Goal: Task Accomplishment & Management: Manage account settings

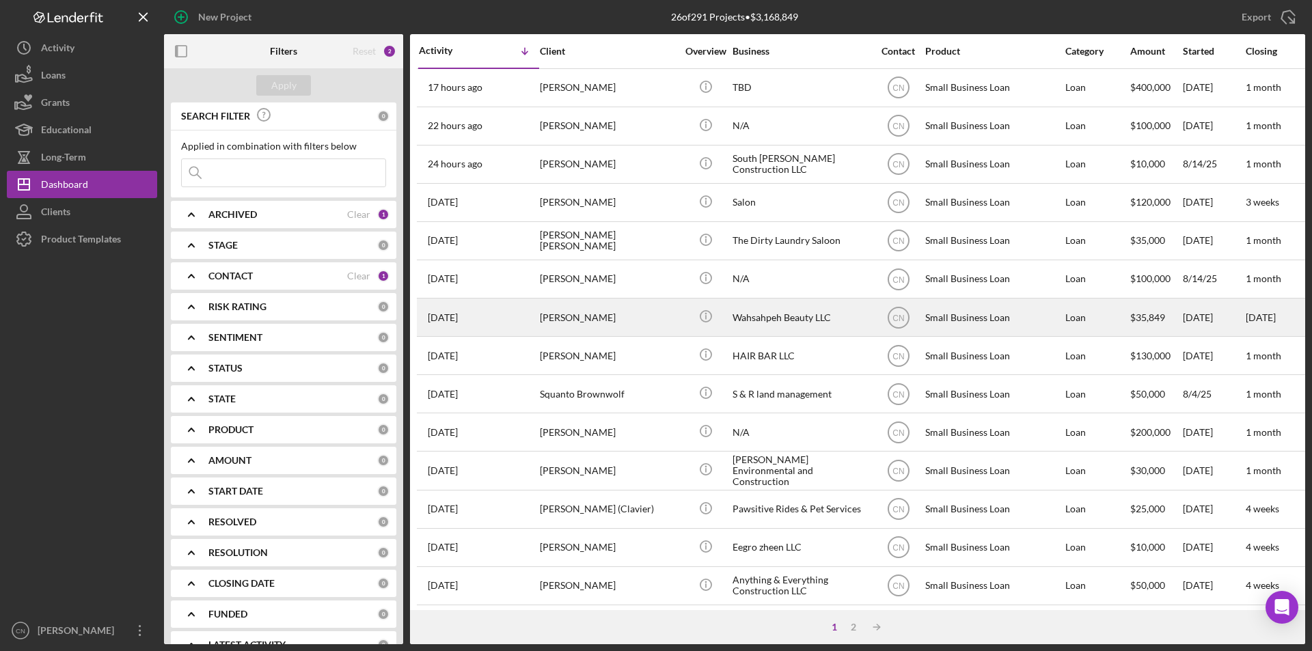
click at [580, 305] on div "[PERSON_NAME]" at bounding box center [608, 317] width 137 height 36
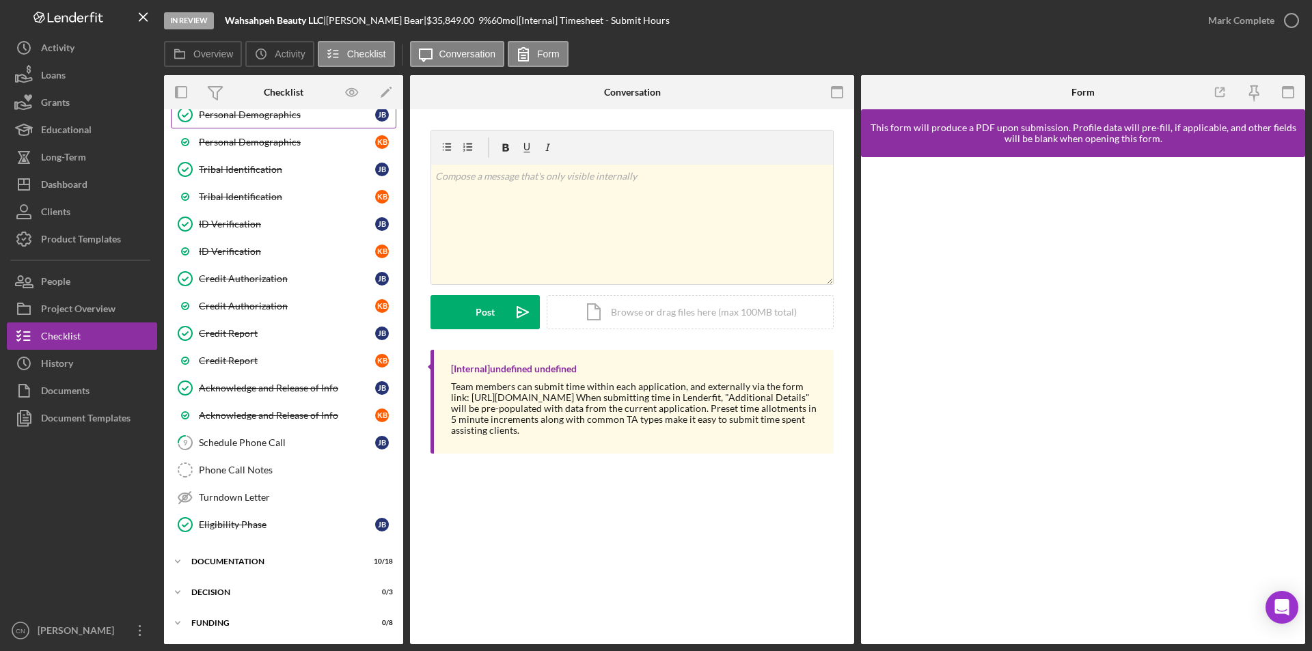
scroll to position [295, 0]
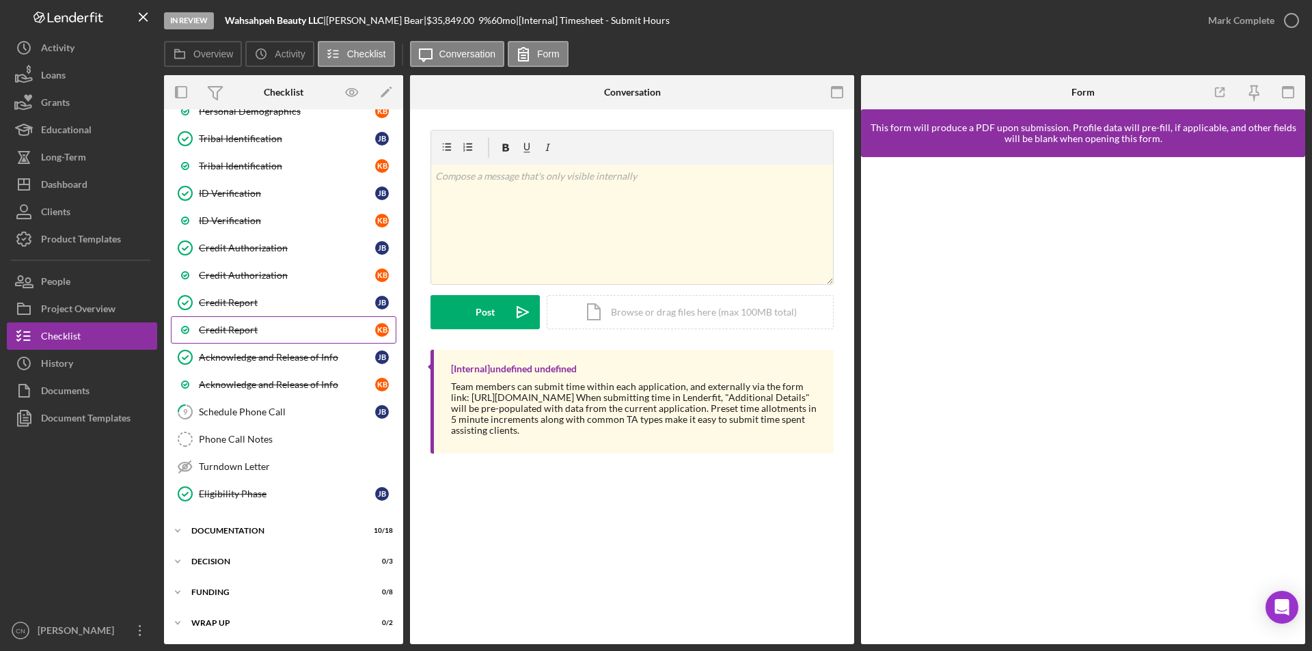
click at [240, 326] on div "Credit Report" at bounding box center [287, 330] width 176 height 11
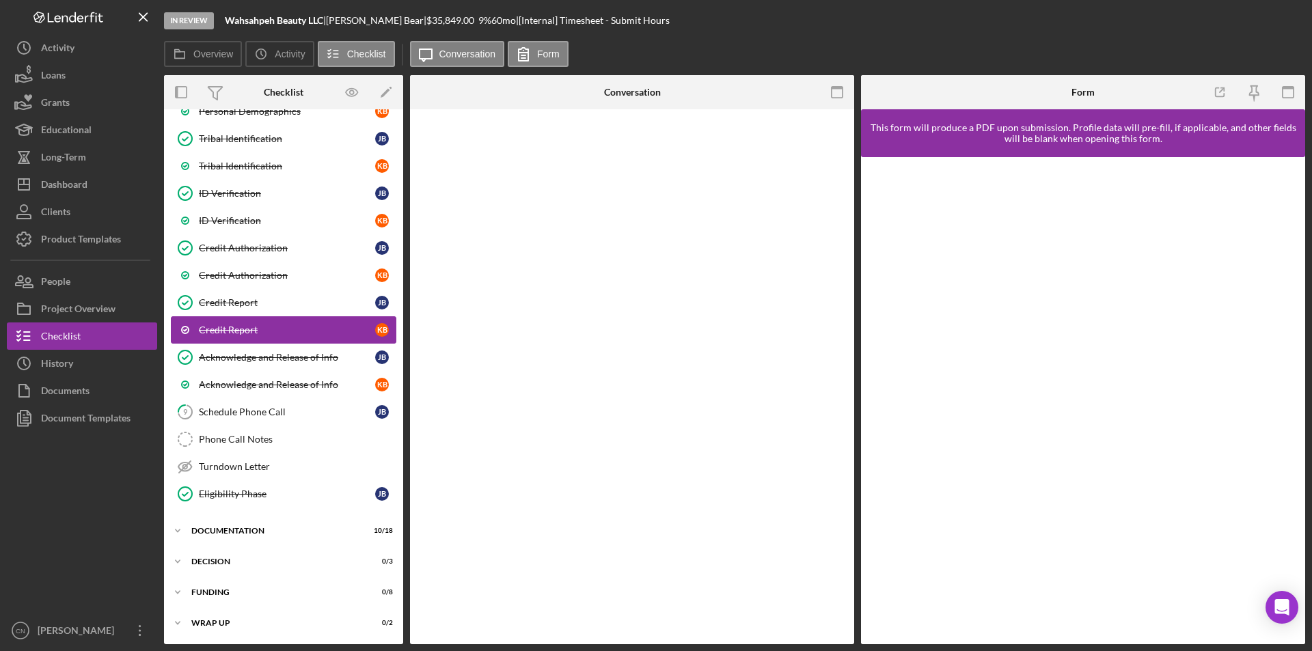
scroll to position [295, 0]
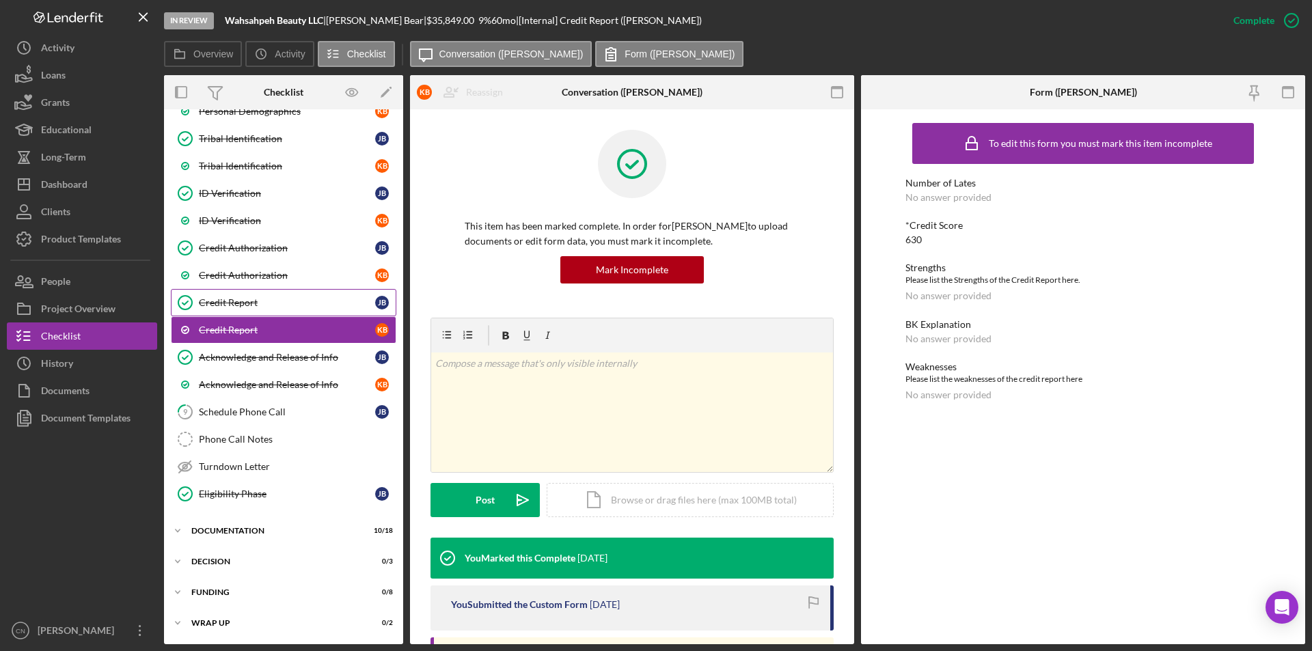
click at [236, 293] on link "Credit Report Credit Report [PERSON_NAME]" at bounding box center [284, 302] width 226 height 27
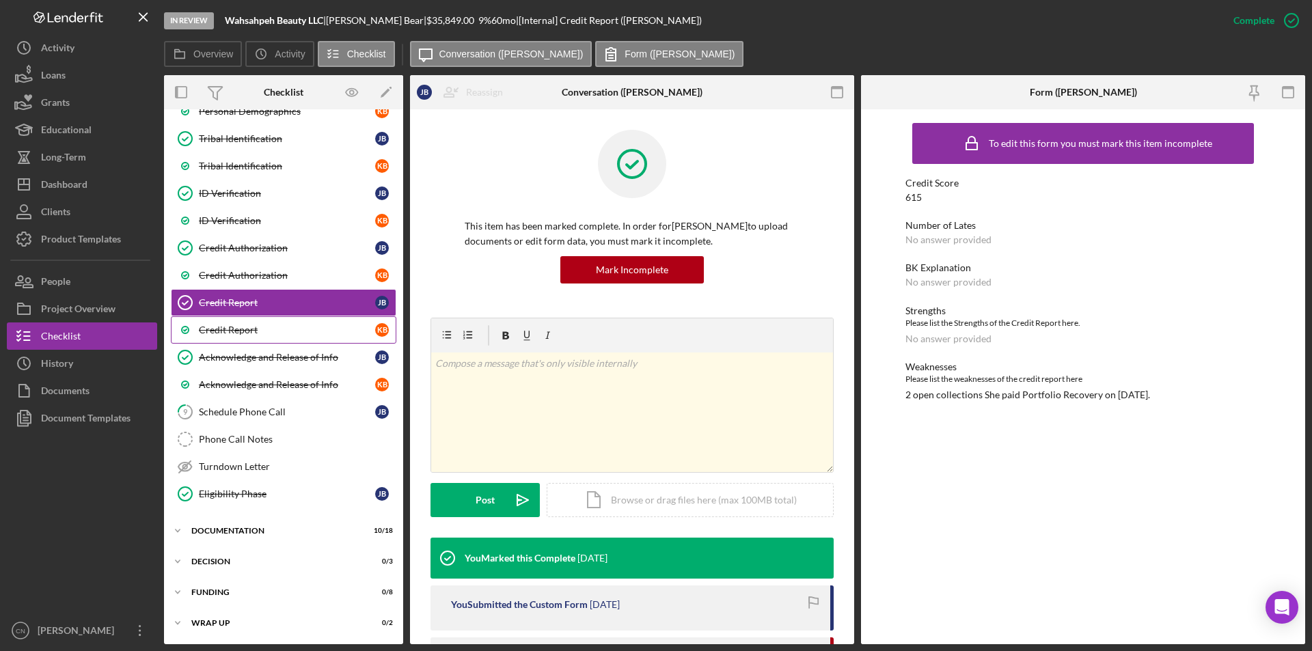
click at [236, 323] on link "Credit Report K B" at bounding box center [284, 329] width 226 height 27
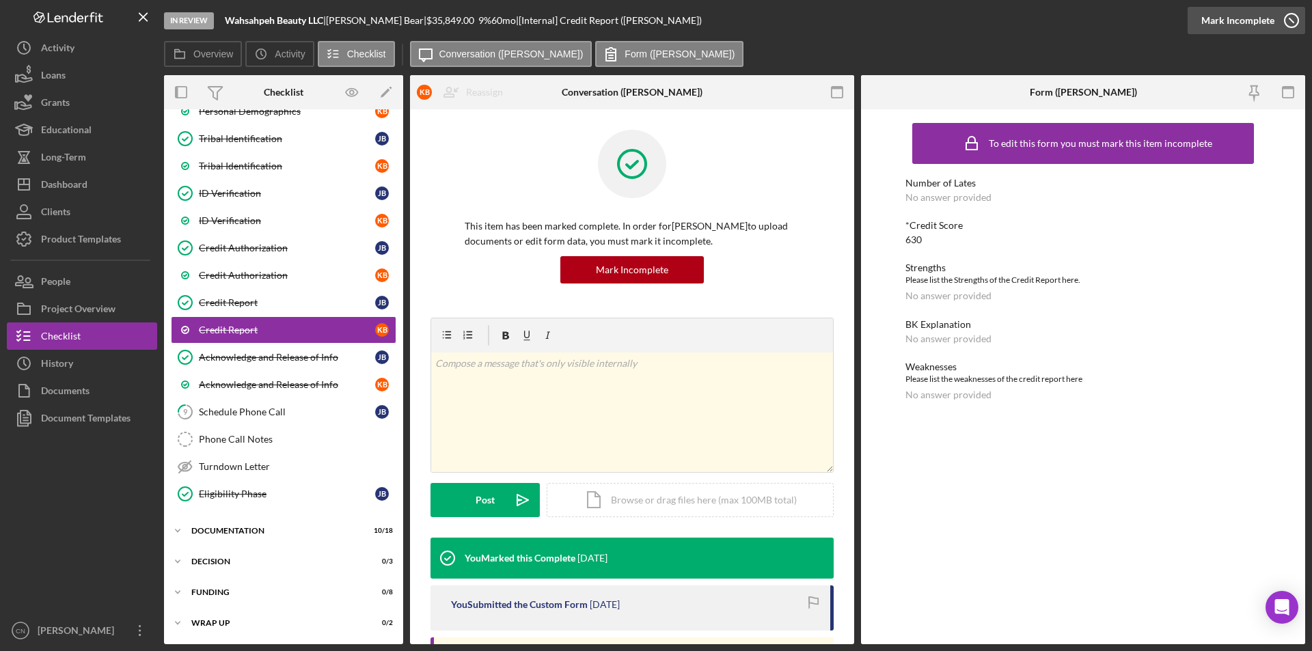
click at [1295, 17] on icon "button" at bounding box center [1292, 20] width 34 height 34
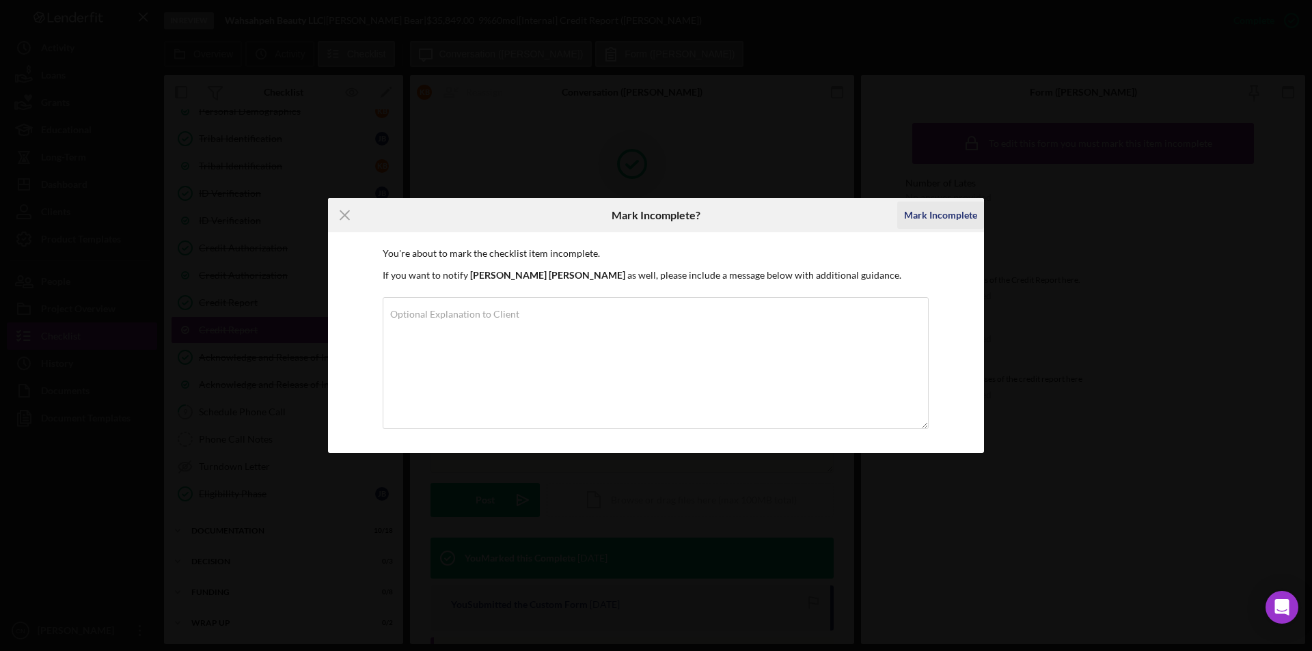
click at [945, 212] on div "Mark Incomplete" at bounding box center [940, 215] width 73 height 27
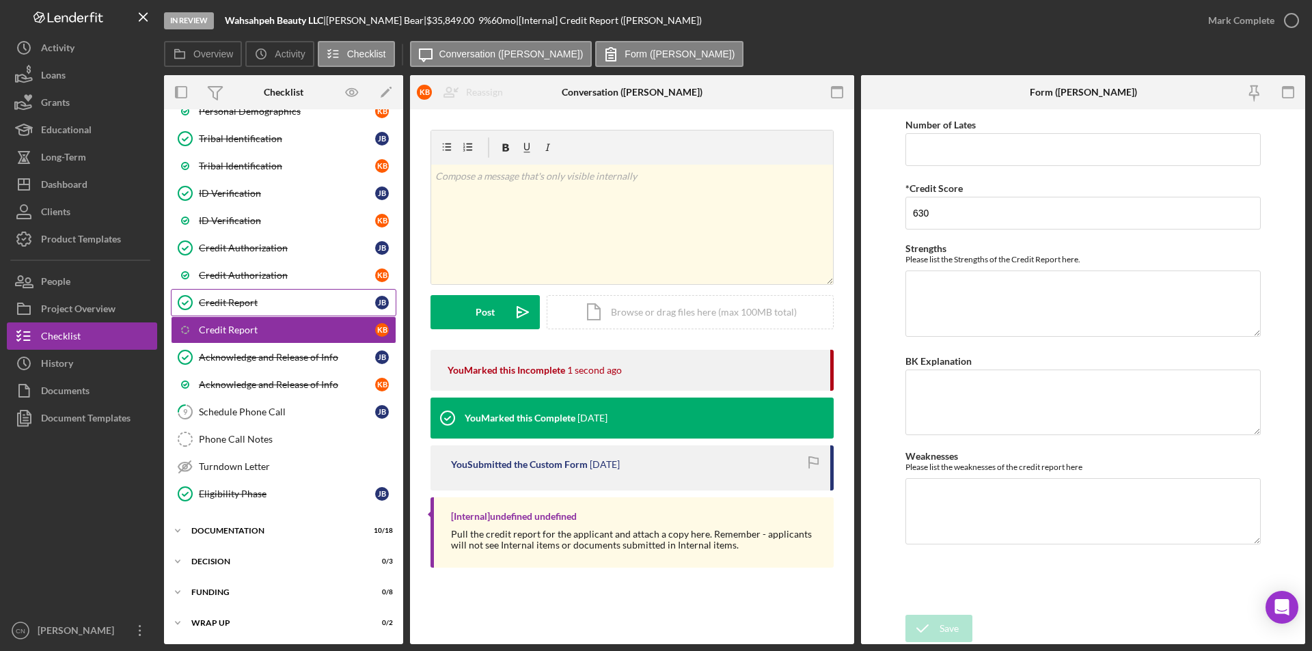
click at [232, 300] on div "Credit Report" at bounding box center [287, 302] width 176 height 11
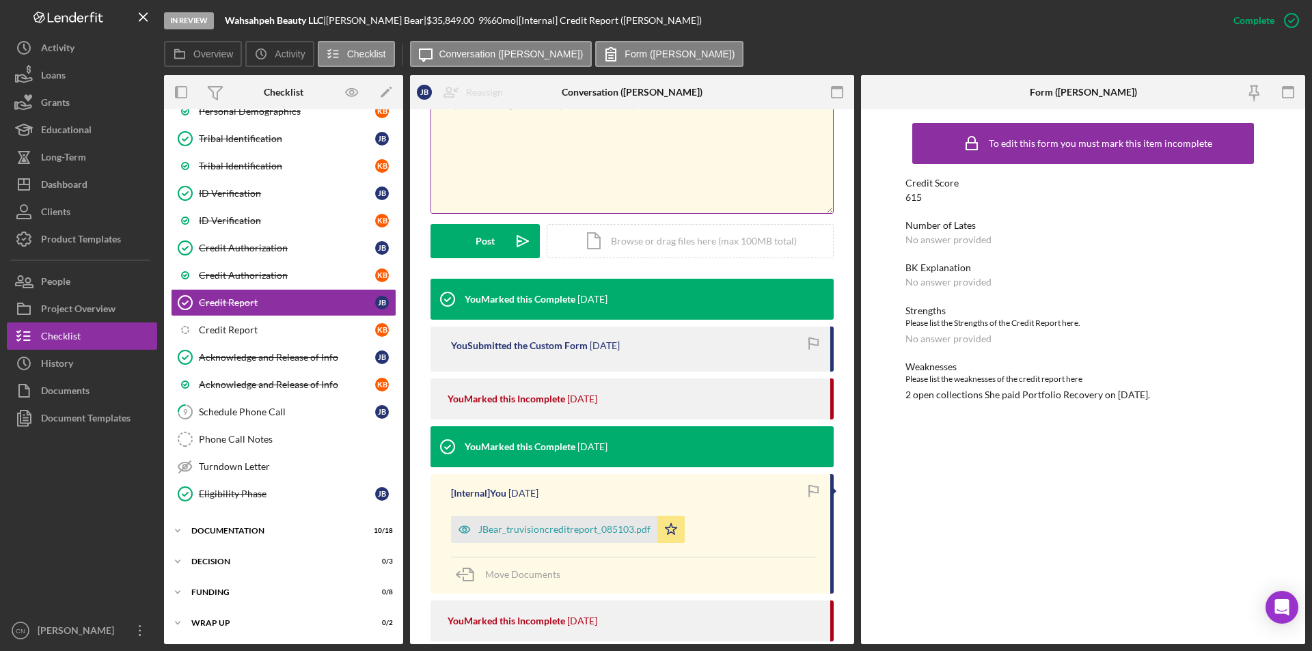
scroll to position [137, 0]
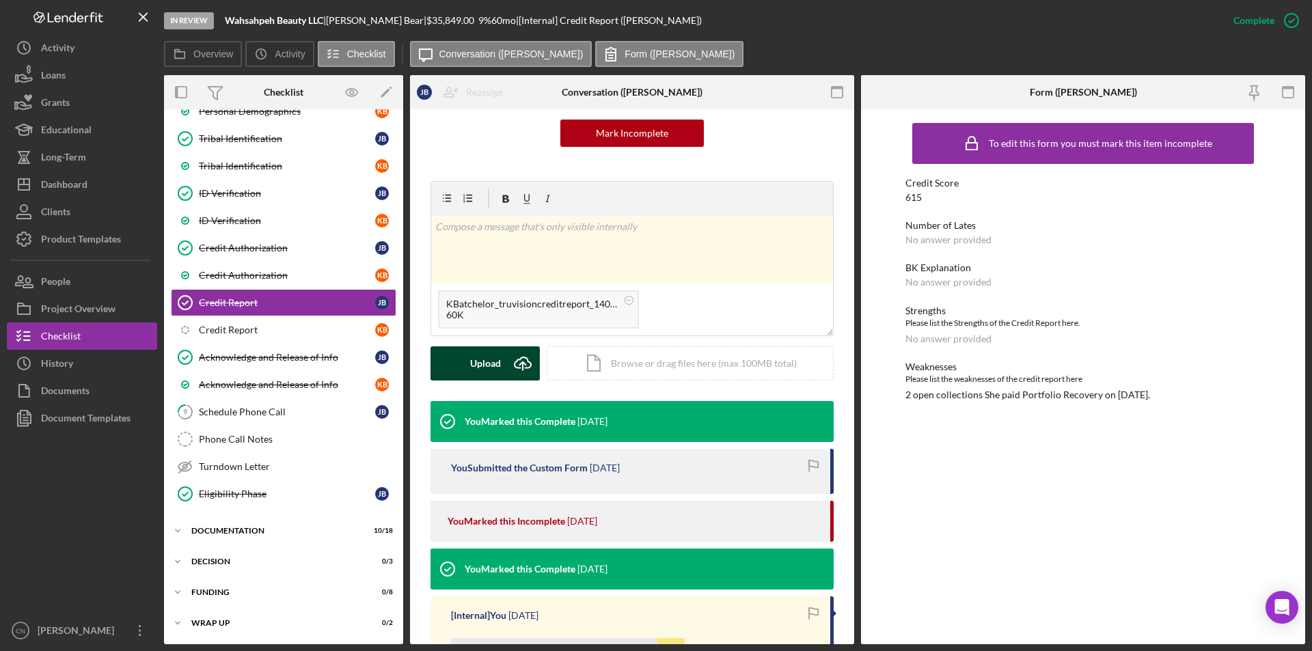
click at [467, 369] on button "Upload Icon/Upload" at bounding box center [485, 364] width 109 height 34
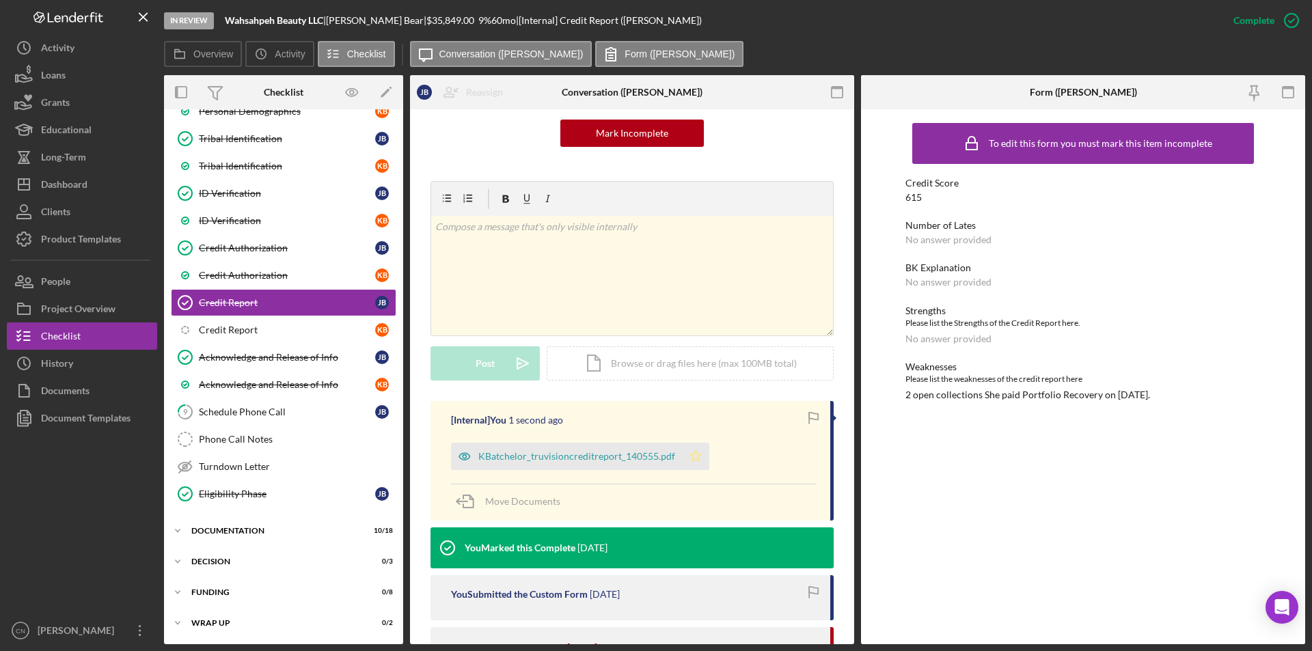
click at [690, 457] on polygon "button" at bounding box center [696, 455] width 12 height 11
click at [562, 452] on div "KBatchelor_truvisioncreditreport_140555.pdf" at bounding box center [576, 456] width 197 height 11
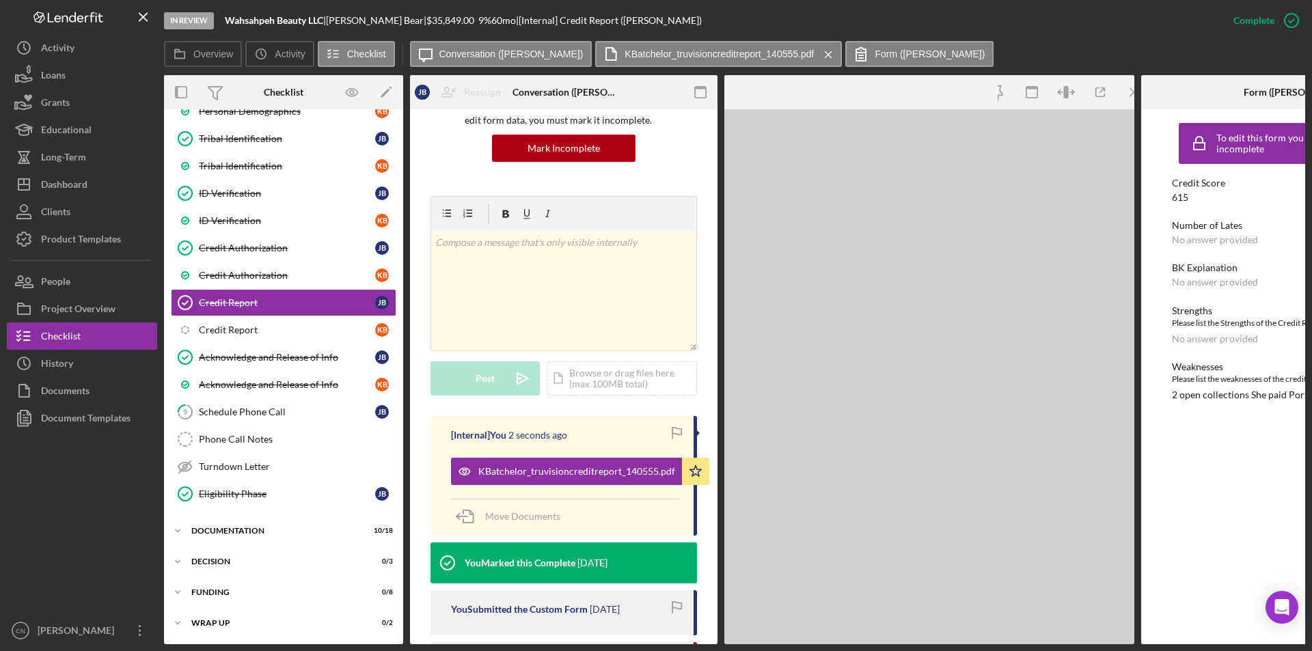
scroll to position [152, 0]
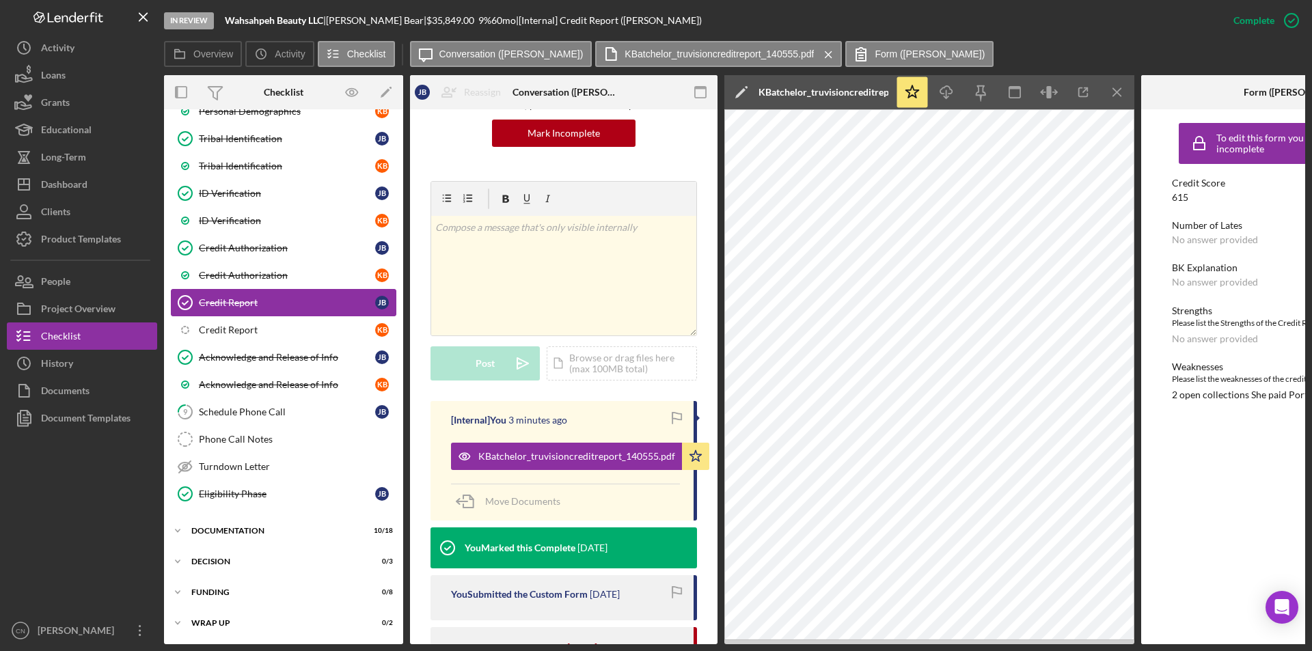
click at [211, 312] on link "Credit Report Credit Report [PERSON_NAME]" at bounding box center [284, 302] width 226 height 27
click at [214, 327] on div "Credit Report" at bounding box center [287, 330] width 176 height 11
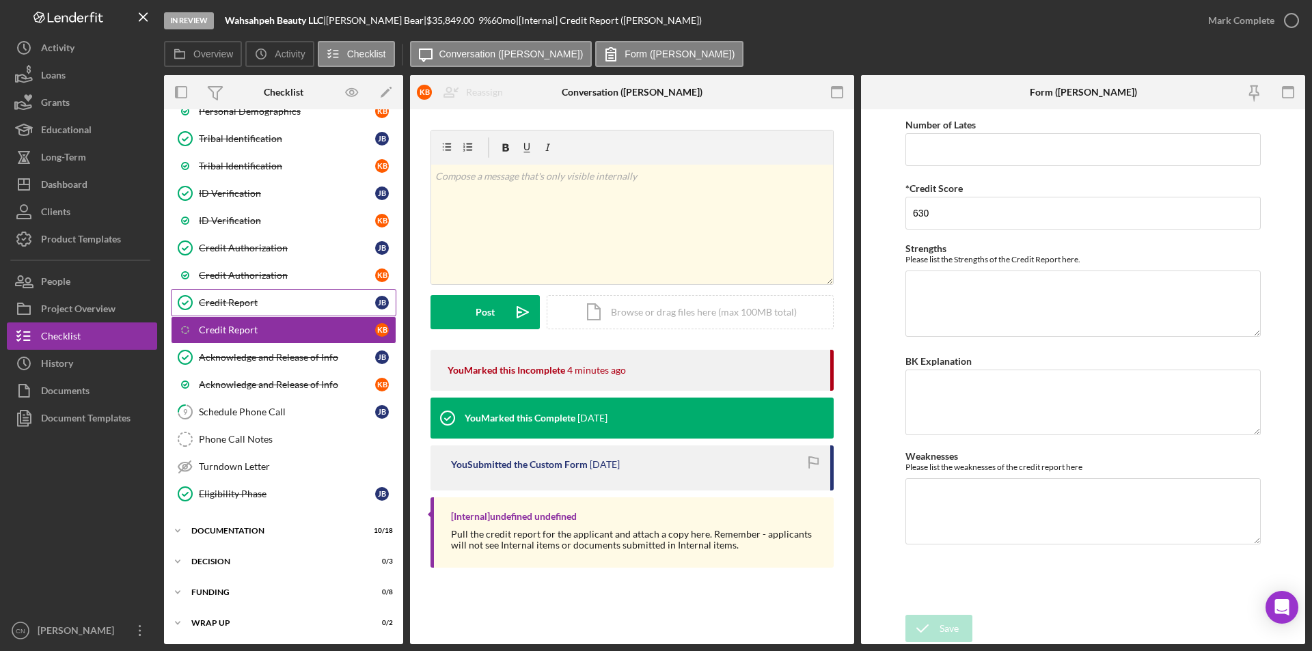
click at [253, 300] on div "Credit Report" at bounding box center [287, 302] width 176 height 11
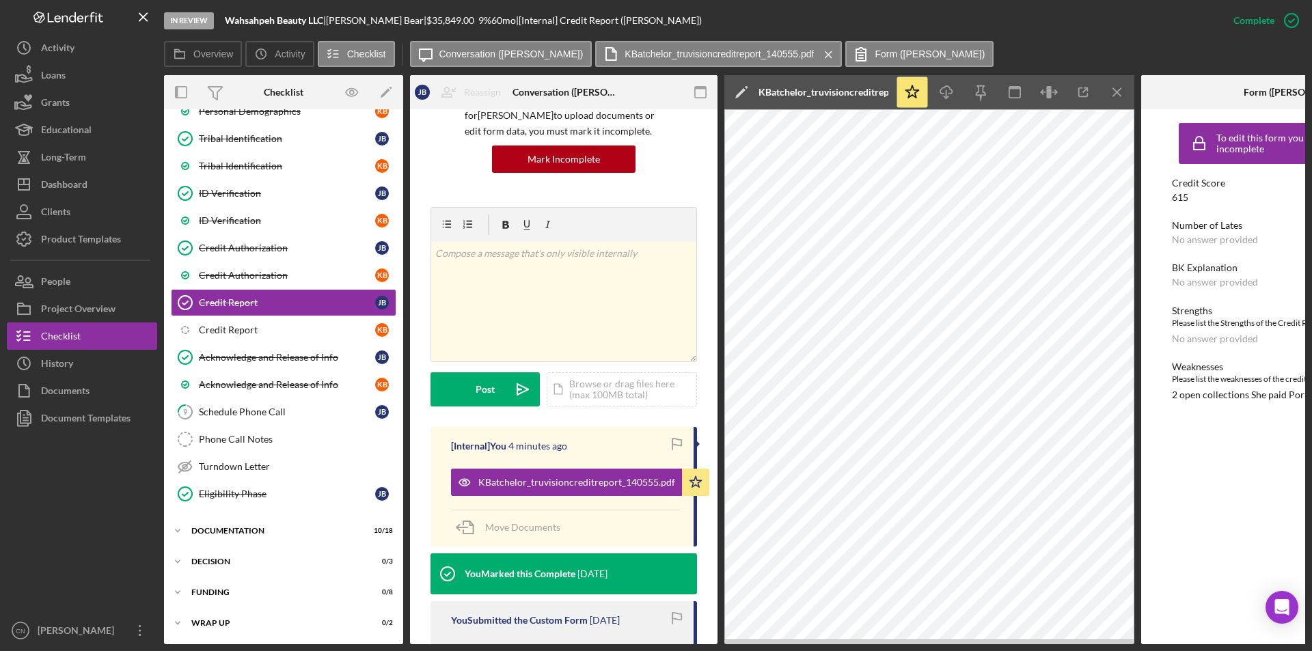
scroll to position [273, 0]
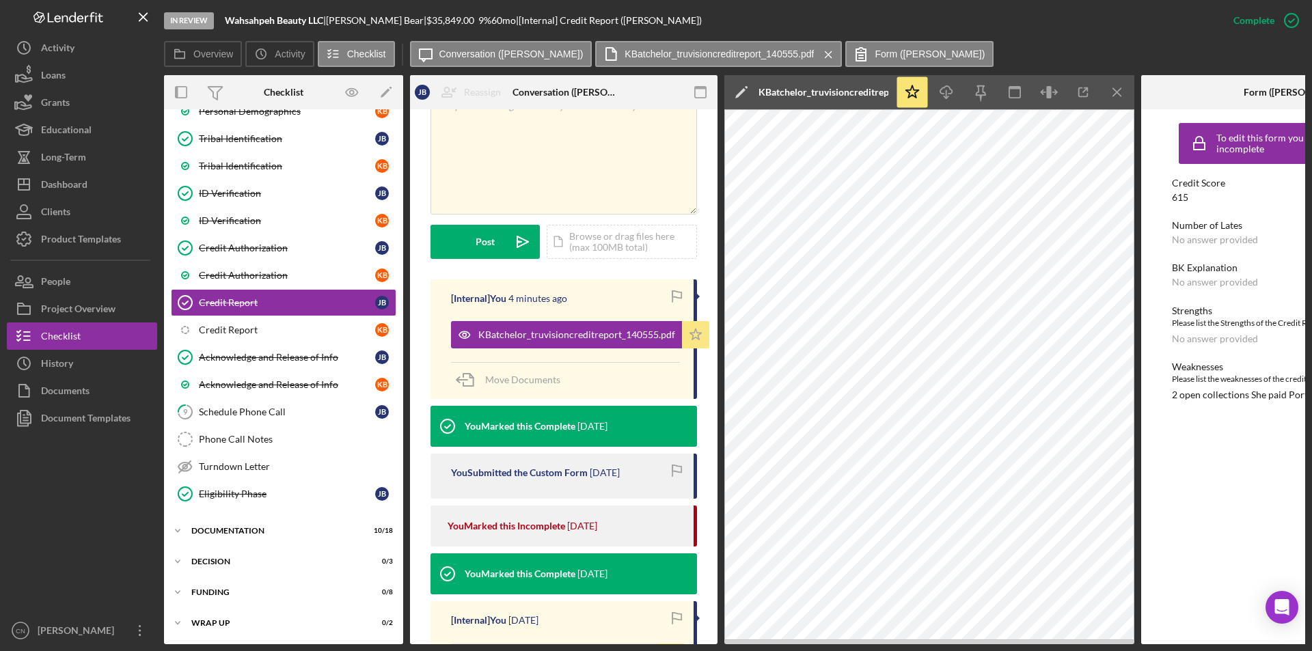
click at [694, 331] on icon "Icon/Star" at bounding box center [695, 334] width 27 height 27
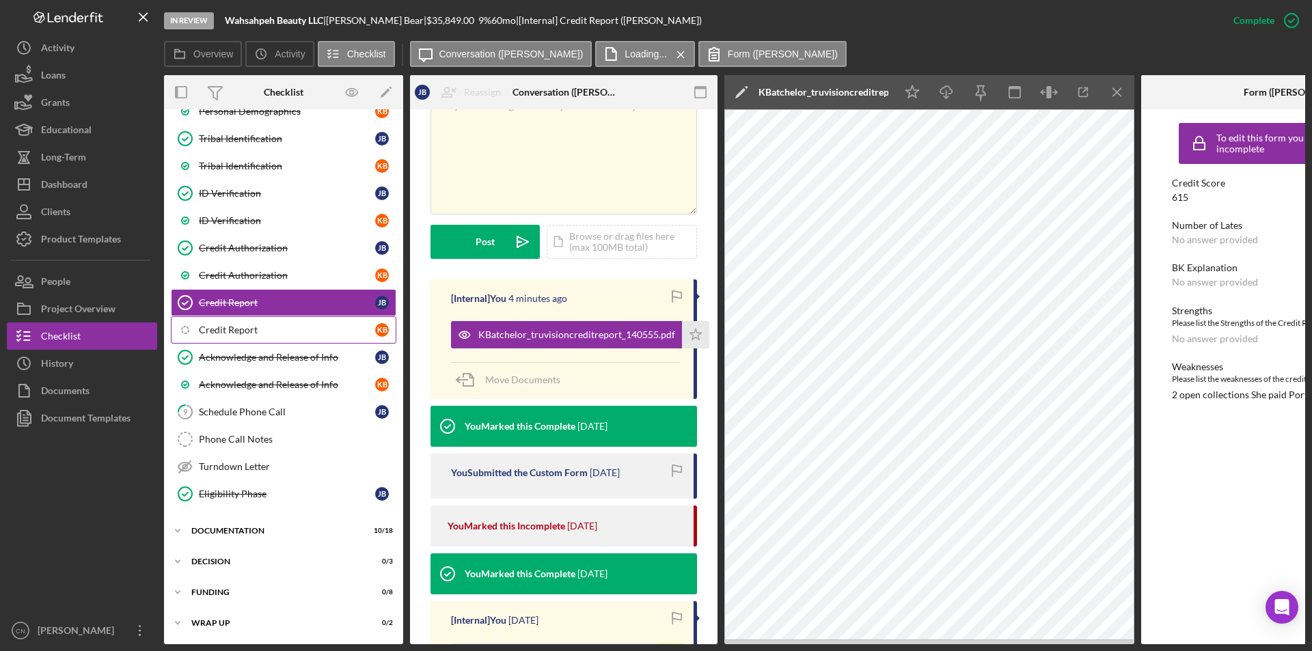
click at [221, 328] on div "Credit Report" at bounding box center [287, 330] width 176 height 11
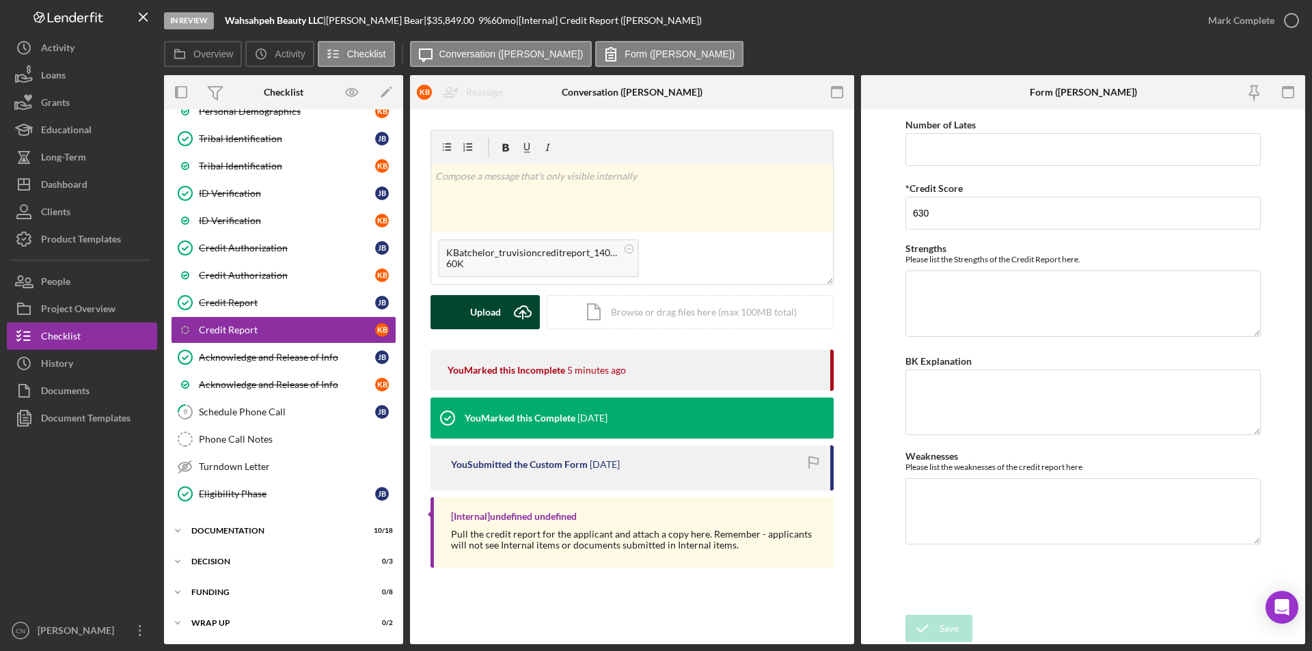
click at [477, 308] on div "Upload" at bounding box center [485, 312] width 31 height 34
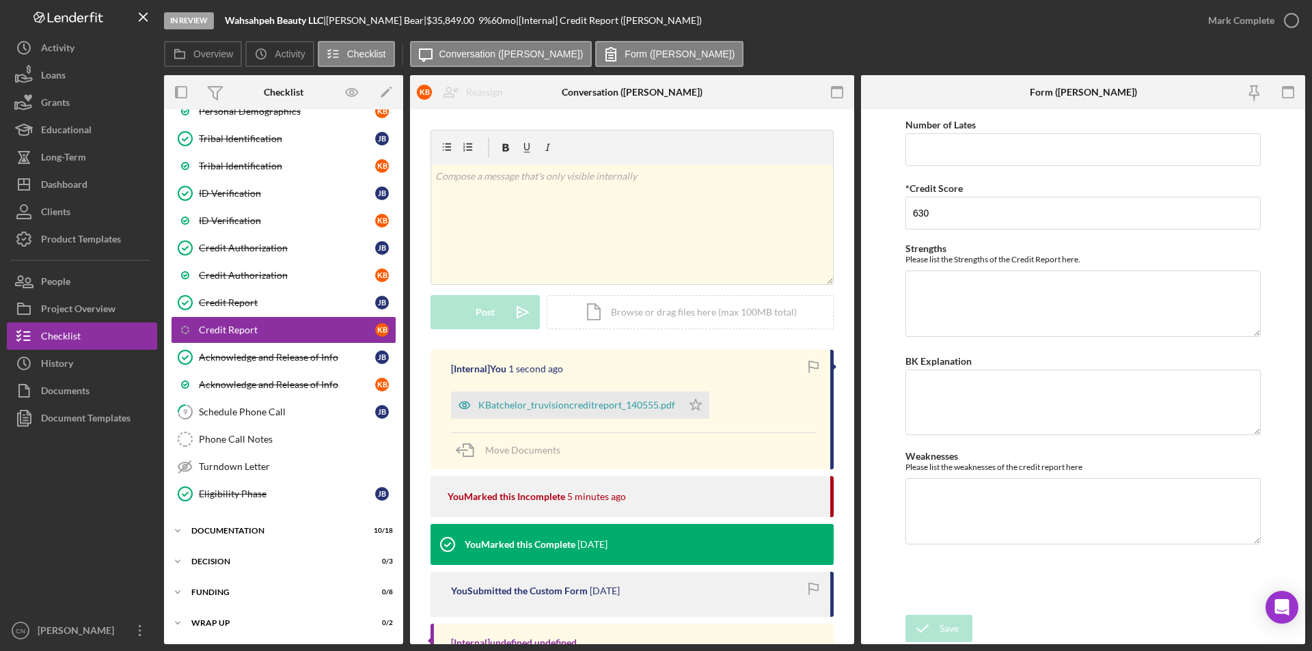
drag, startPoint x: 693, startPoint y: 401, endPoint x: 720, endPoint y: 379, distance: 34.9
click at [693, 405] on icon "Icon/Star" at bounding box center [695, 405] width 27 height 27
click at [1291, 21] on icon "button" at bounding box center [1292, 20] width 34 height 34
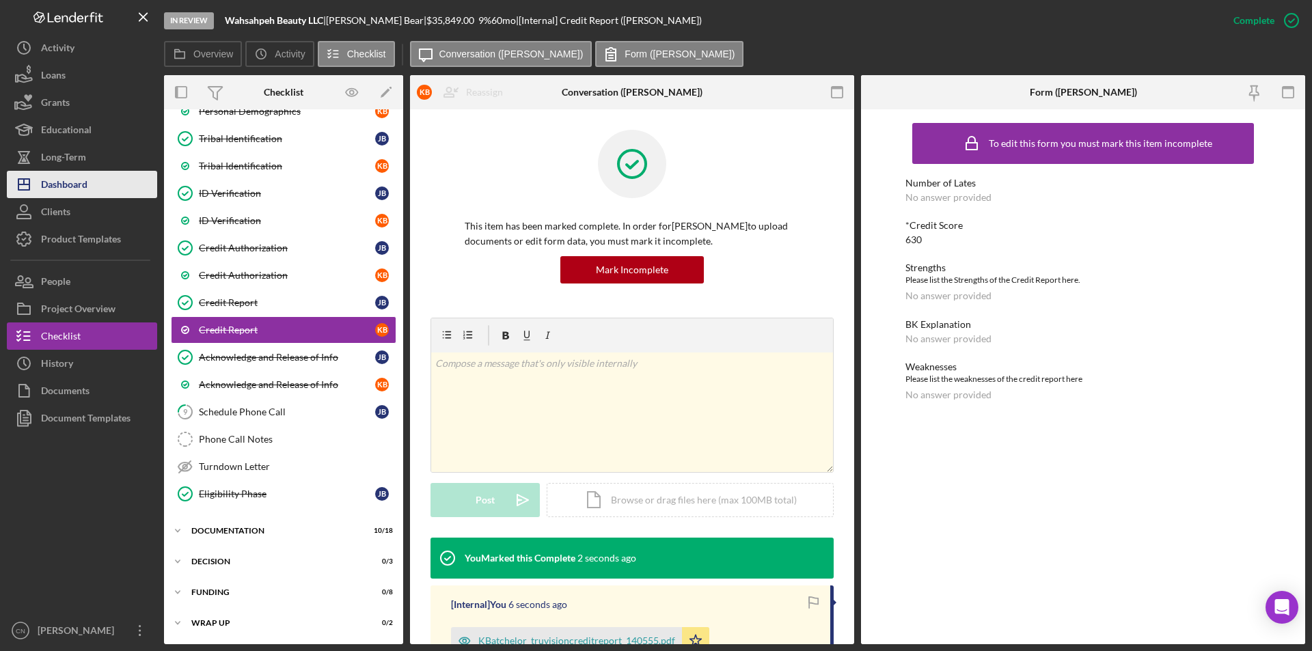
click at [49, 185] on div "Dashboard" at bounding box center [64, 186] width 46 height 31
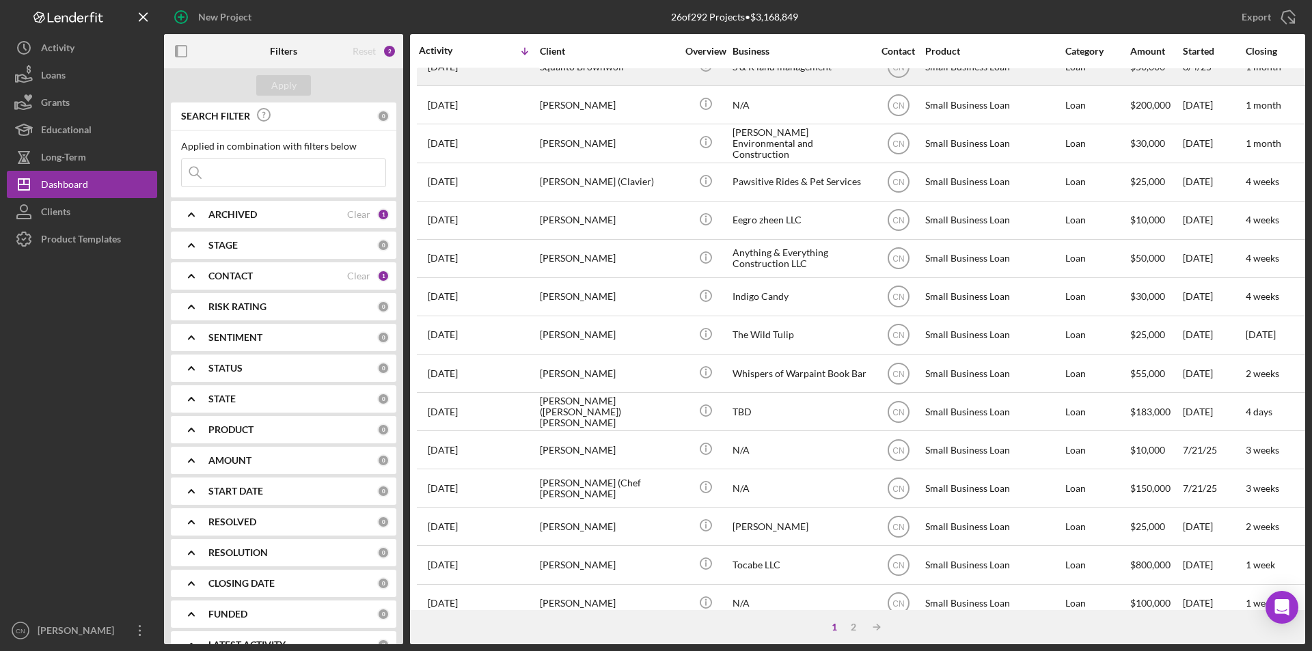
scroll to position [342, 0]
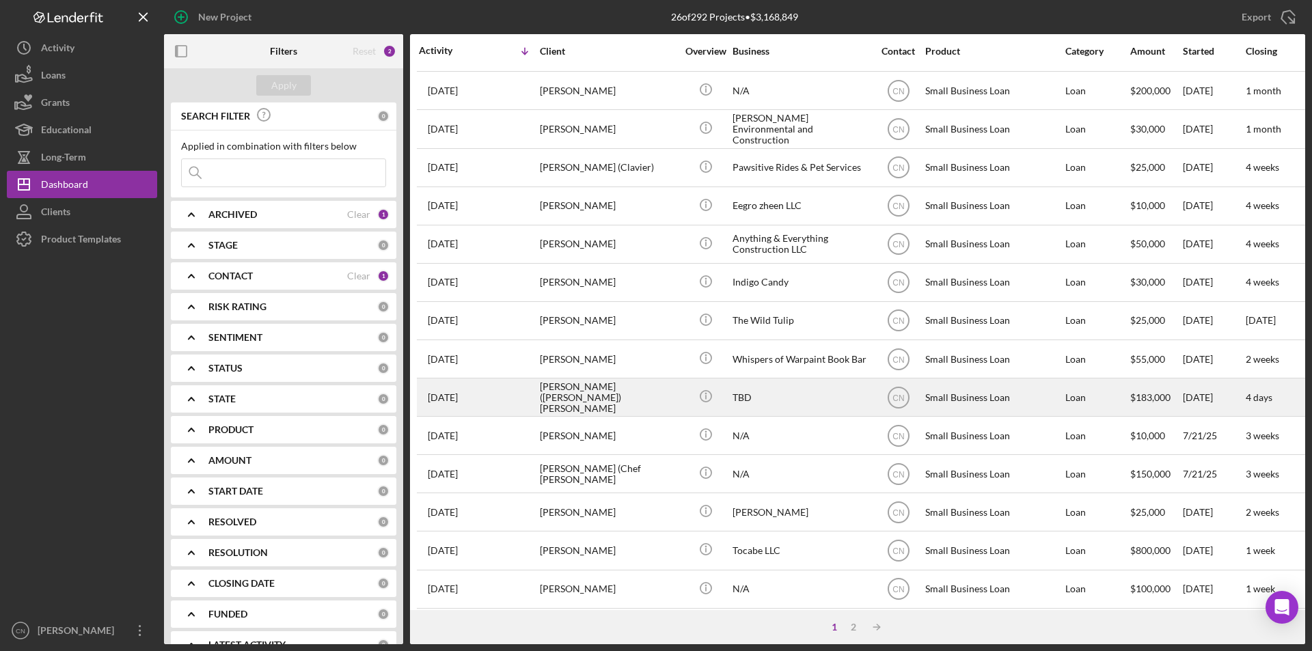
click at [543, 398] on div "[PERSON_NAME] ([PERSON_NAME]) [PERSON_NAME]" at bounding box center [608, 397] width 137 height 36
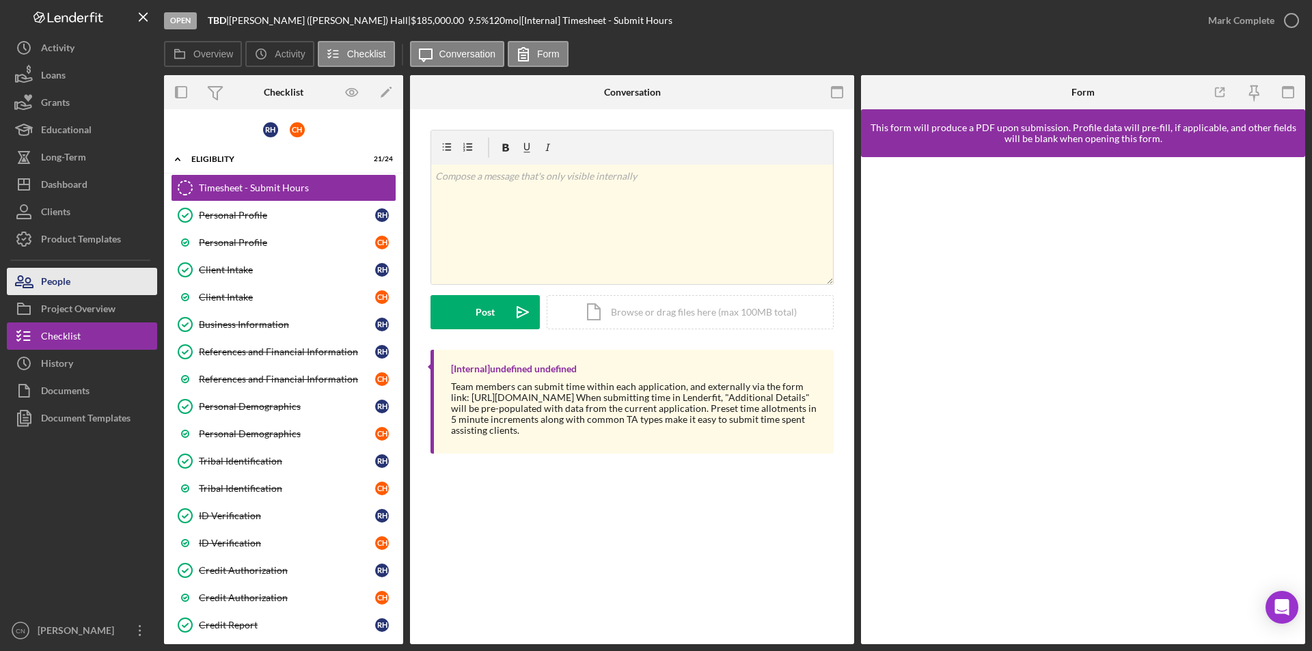
click at [59, 278] on div "People" at bounding box center [55, 283] width 29 height 31
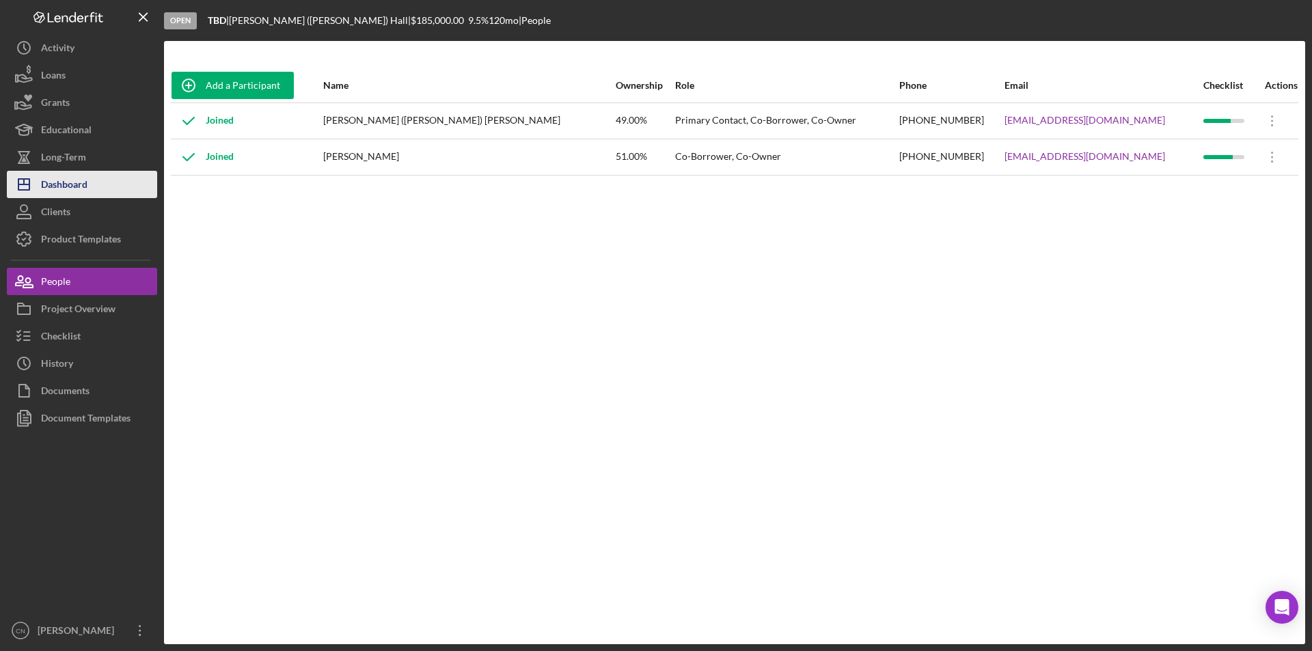
click at [65, 188] on div "Dashboard" at bounding box center [64, 186] width 46 height 31
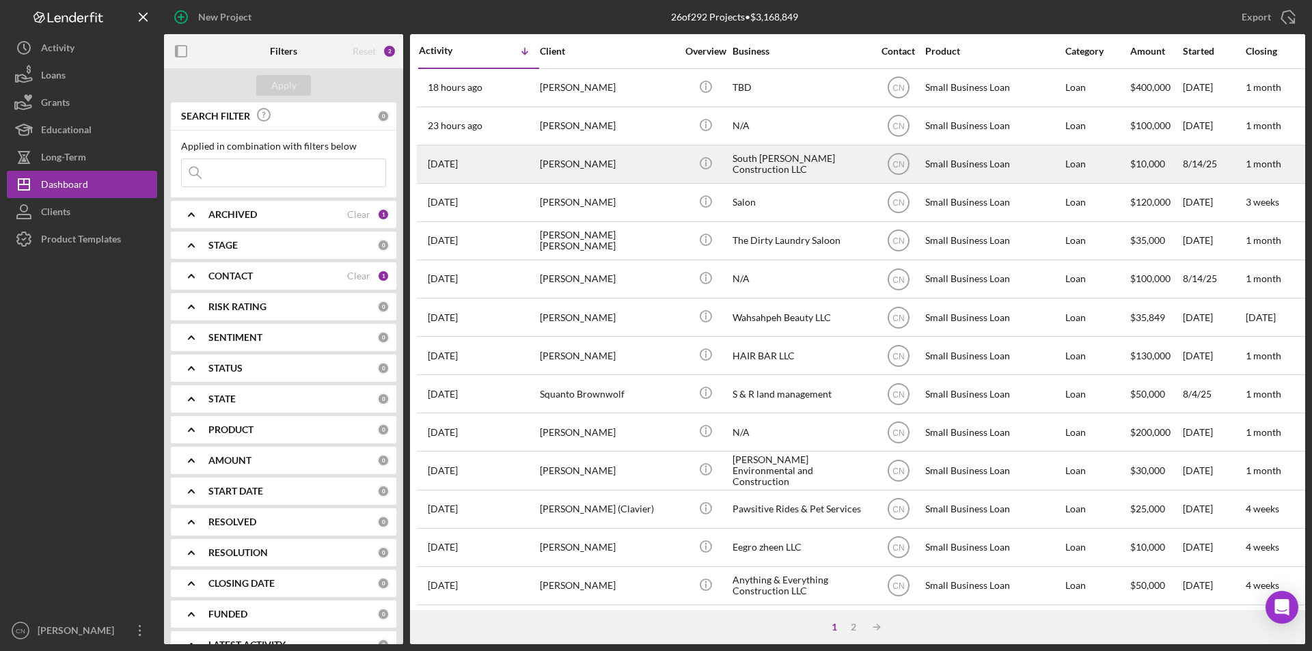
click at [556, 157] on div "[PERSON_NAME]" at bounding box center [608, 164] width 137 height 36
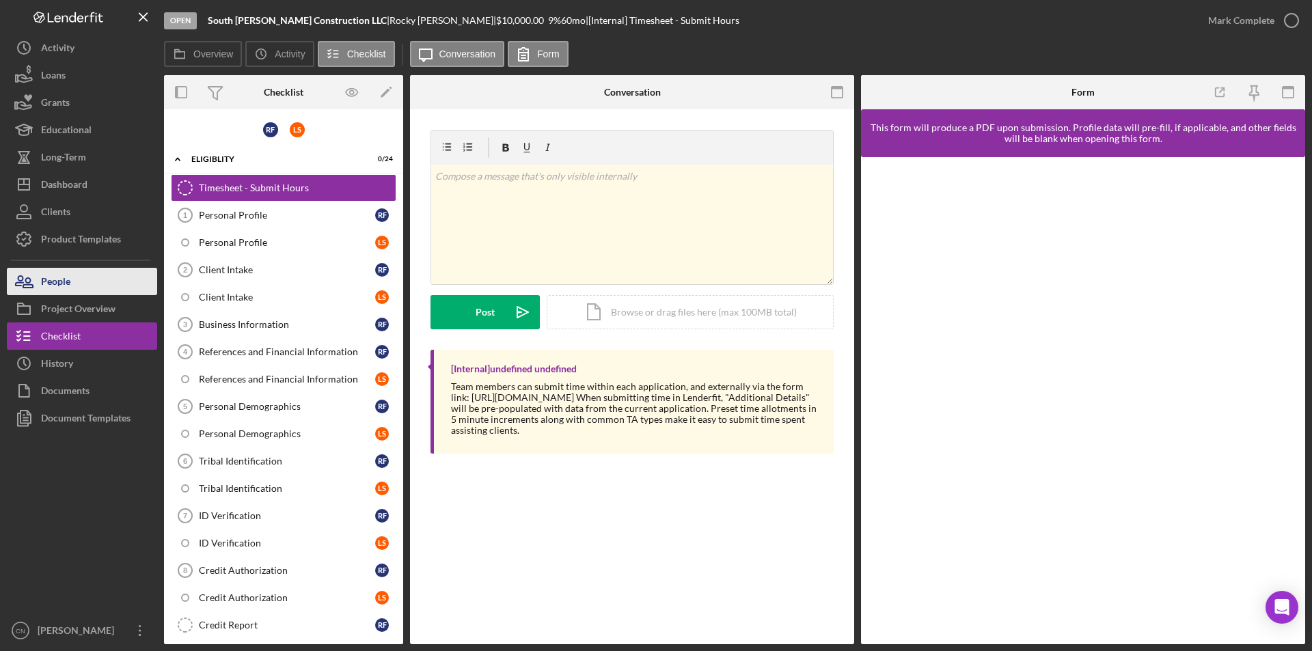
drag, startPoint x: 63, startPoint y: 282, endPoint x: 90, endPoint y: 269, distance: 30.0
click at [62, 282] on div "People" at bounding box center [55, 283] width 29 height 31
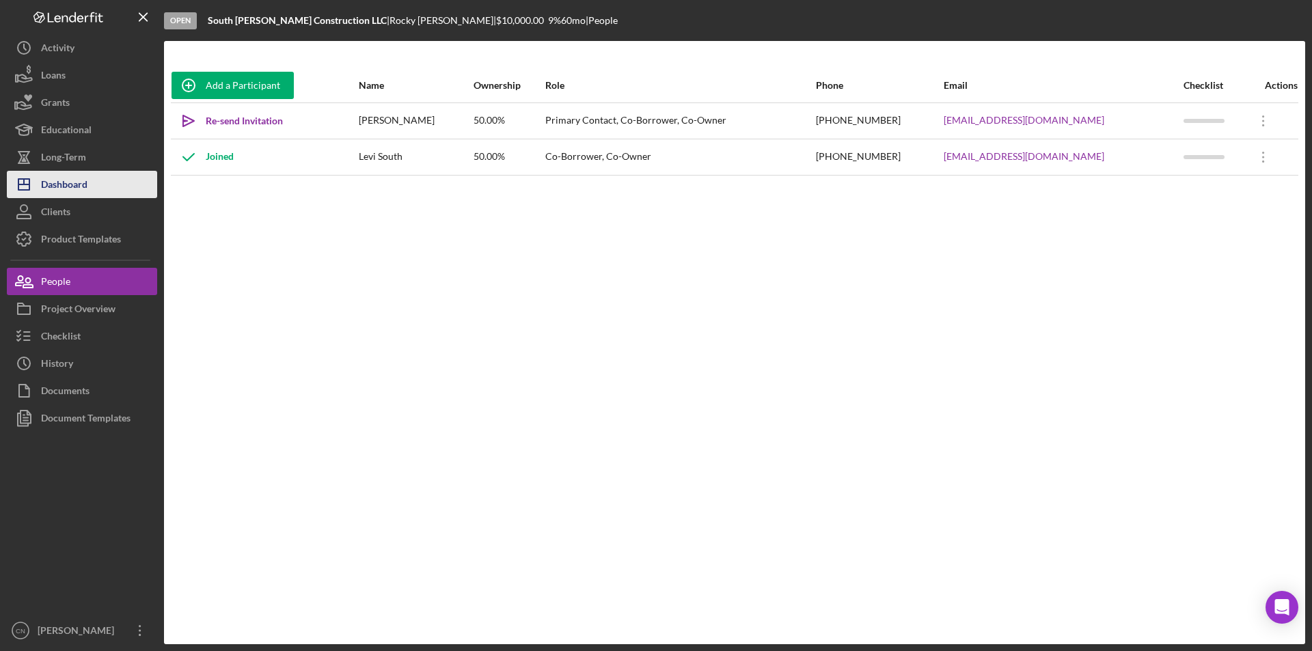
click at [67, 182] on div "Dashboard" at bounding box center [64, 186] width 46 height 31
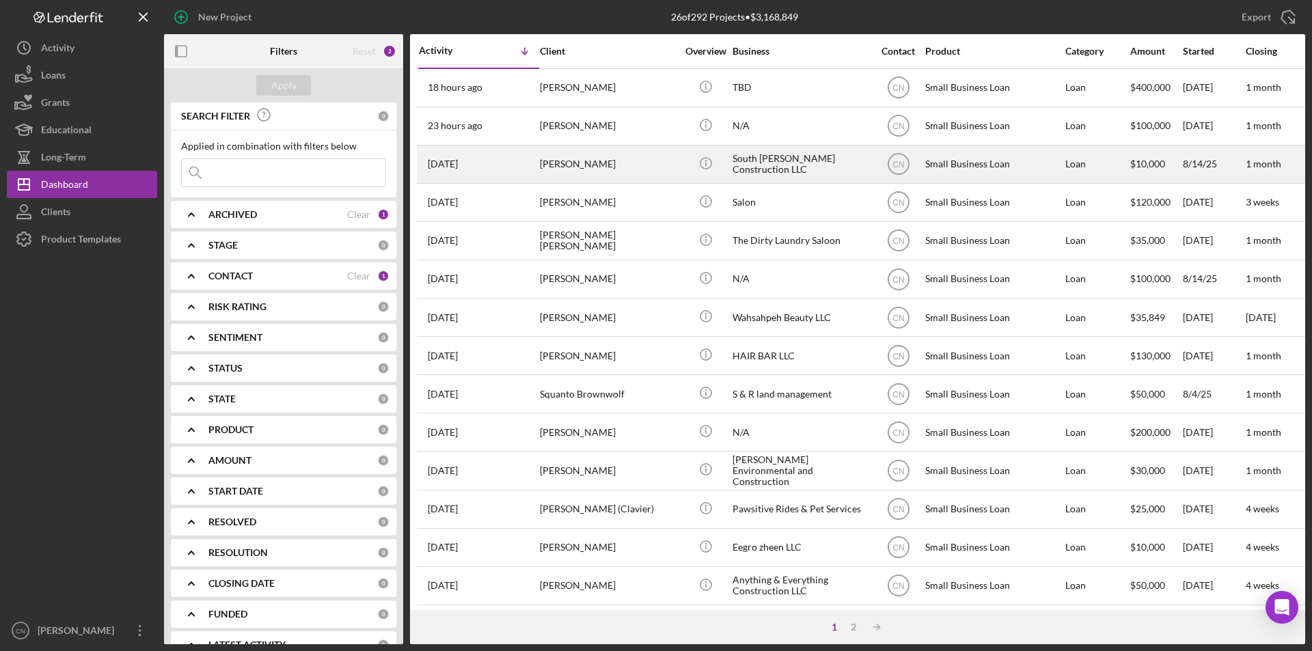
click at [585, 170] on div "[PERSON_NAME]" at bounding box center [608, 164] width 137 height 36
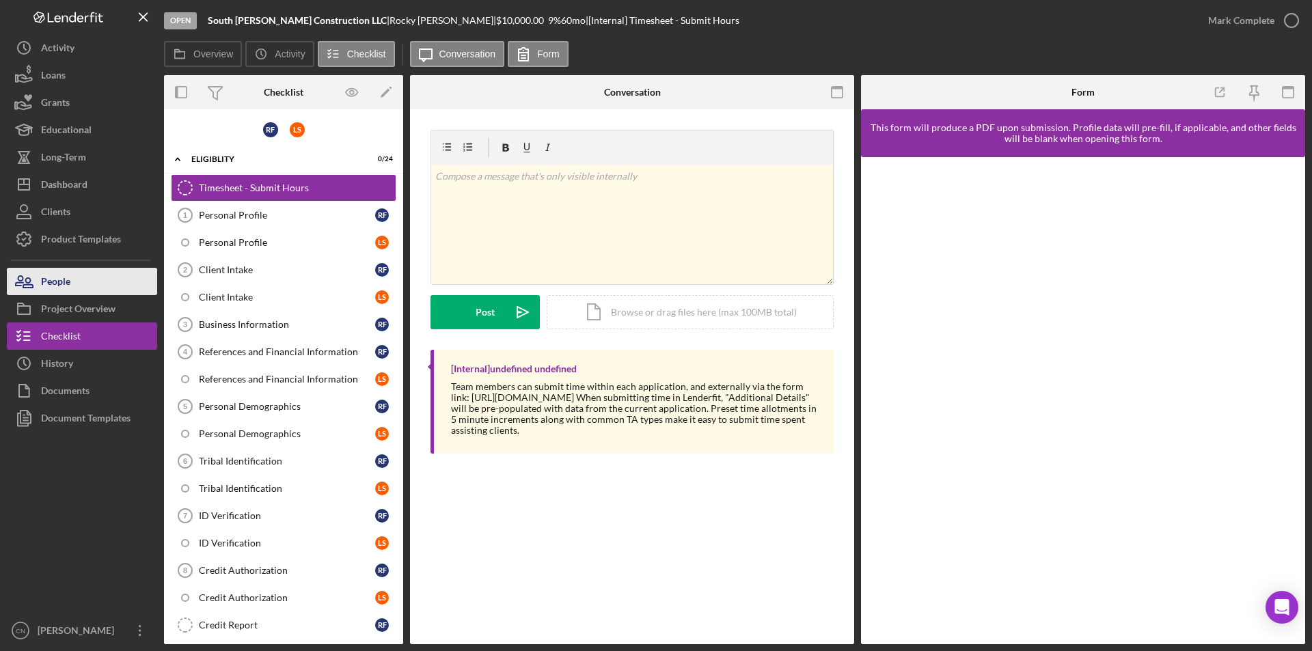
click at [59, 282] on div "People" at bounding box center [55, 283] width 29 height 31
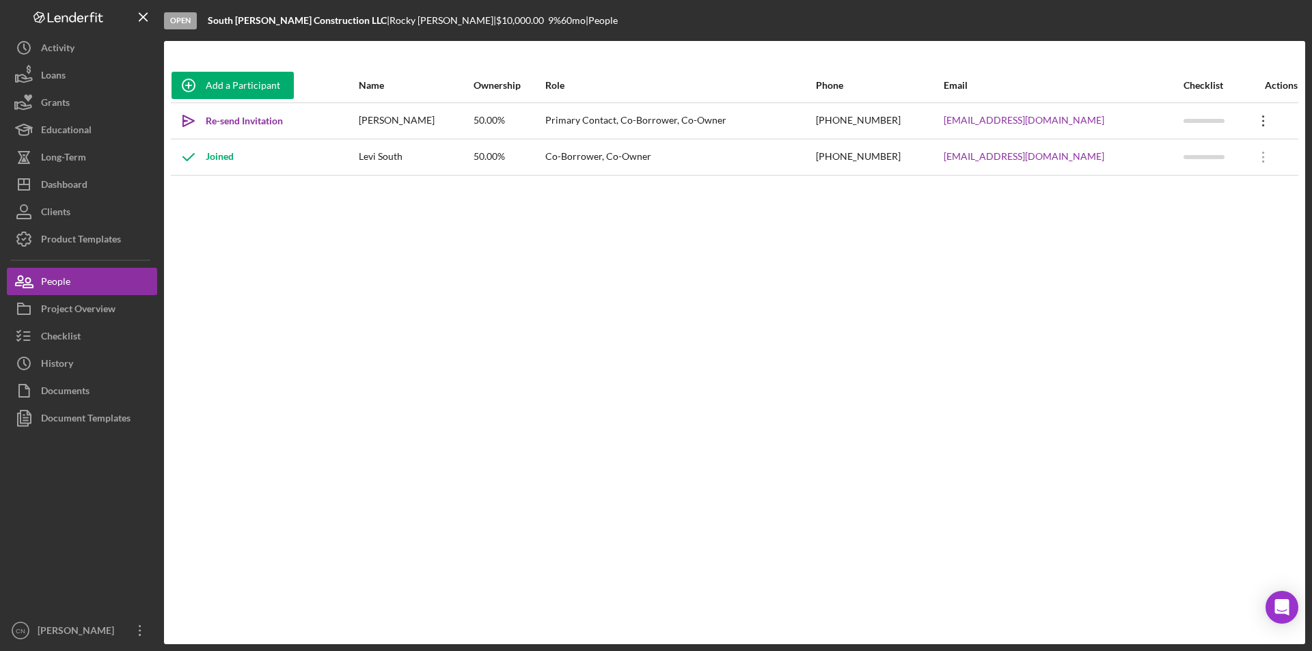
click at [1262, 120] on icon "Icon/Overflow" at bounding box center [1264, 121] width 34 height 34
click at [1193, 160] on div "Icon/Edit Edit" at bounding box center [1196, 157] width 150 height 28
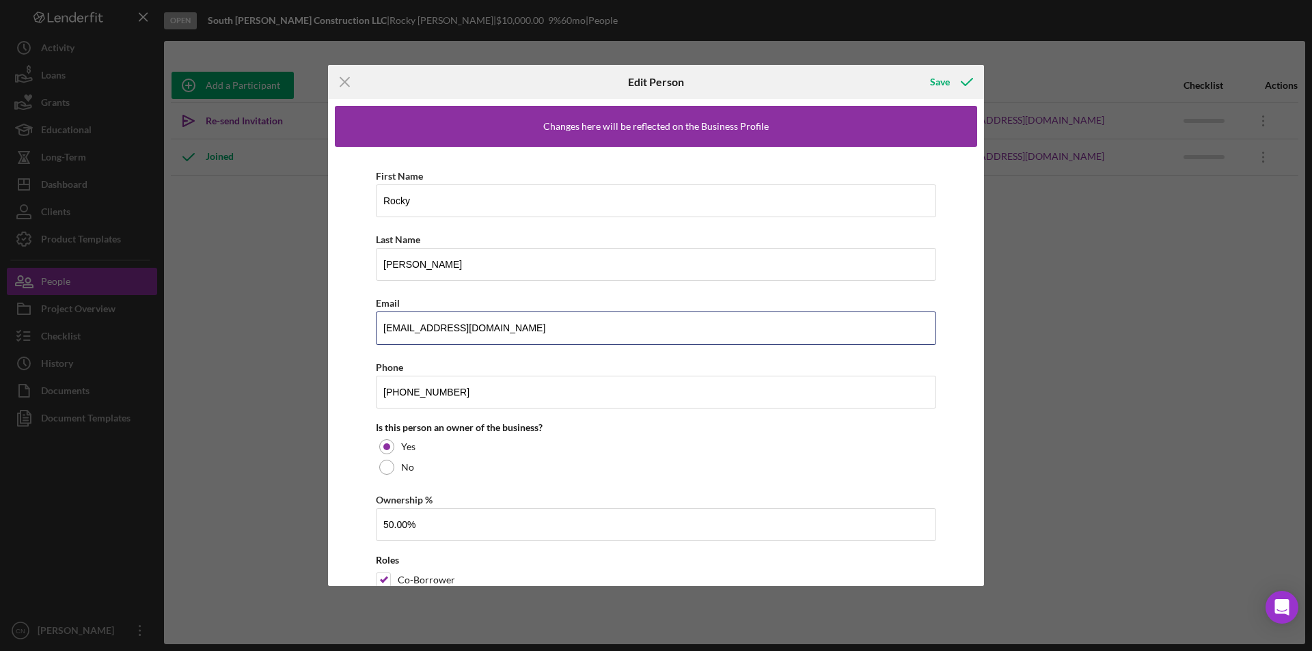
drag, startPoint x: 517, startPoint y: 324, endPoint x: 315, endPoint y: 331, distance: 201.8
click at [315, 331] on div "Icon/Menu Close Edit Person Save Changes here will be reflected on the Business…" at bounding box center [656, 325] width 1312 height 651
type input "[EMAIL_ADDRESS][DOMAIN_NAME]"
click at [943, 88] on div "Save" at bounding box center [940, 81] width 20 height 27
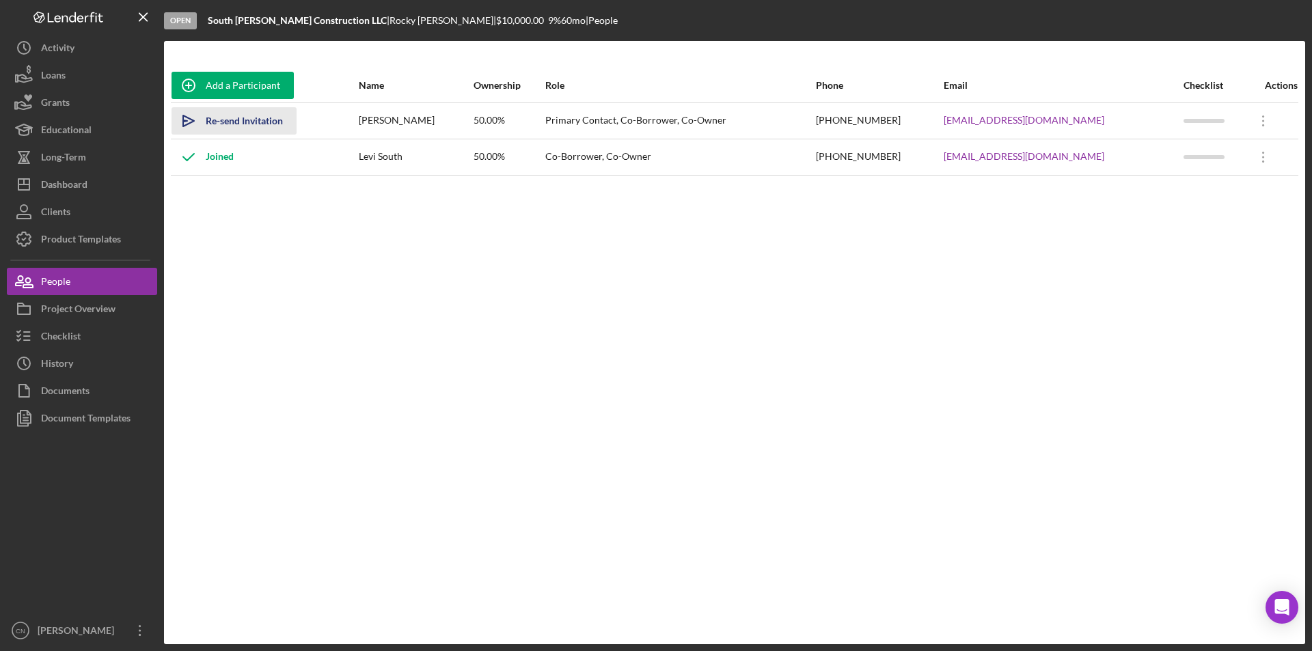
click at [258, 126] on div "Re-send Invitation" at bounding box center [244, 120] width 77 height 27
drag, startPoint x: 68, startPoint y: 180, endPoint x: 93, endPoint y: 180, distance: 25.3
click at [68, 180] on div "Dashboard" at bounding box center [64, 186] width 46 height 31
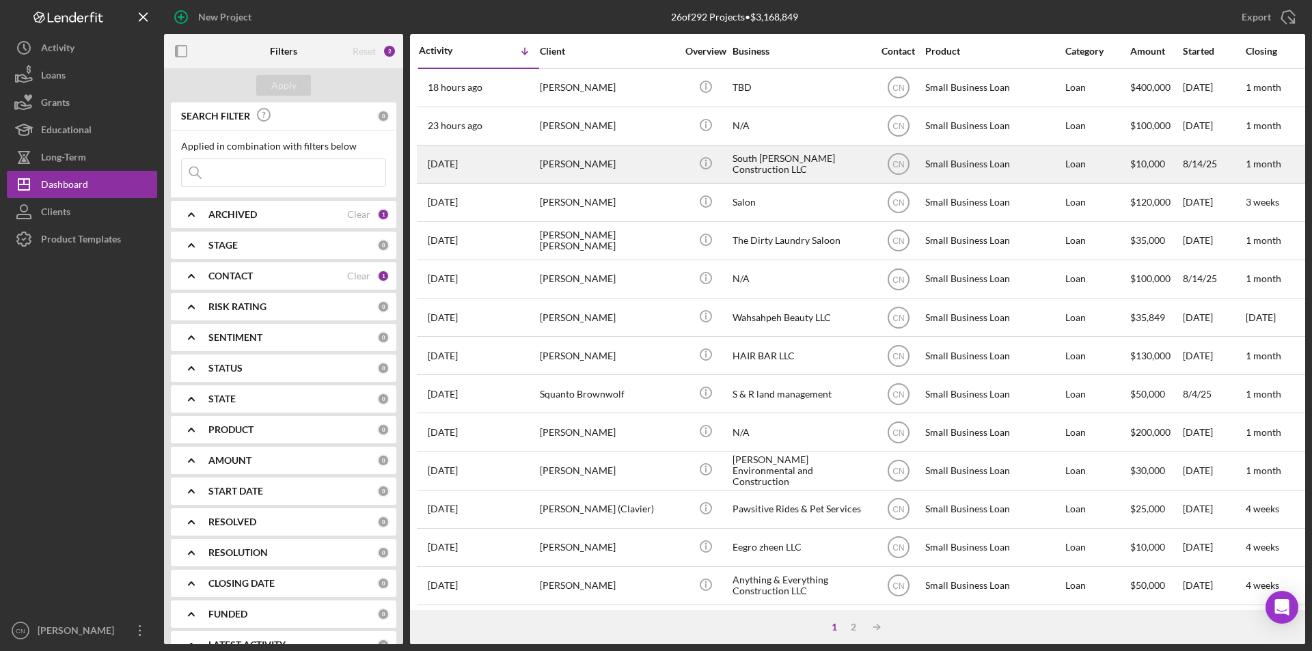
click at [561, 171] on div "[PERSON_NAME]" at bounding box center [608, 164] width 137 height 36
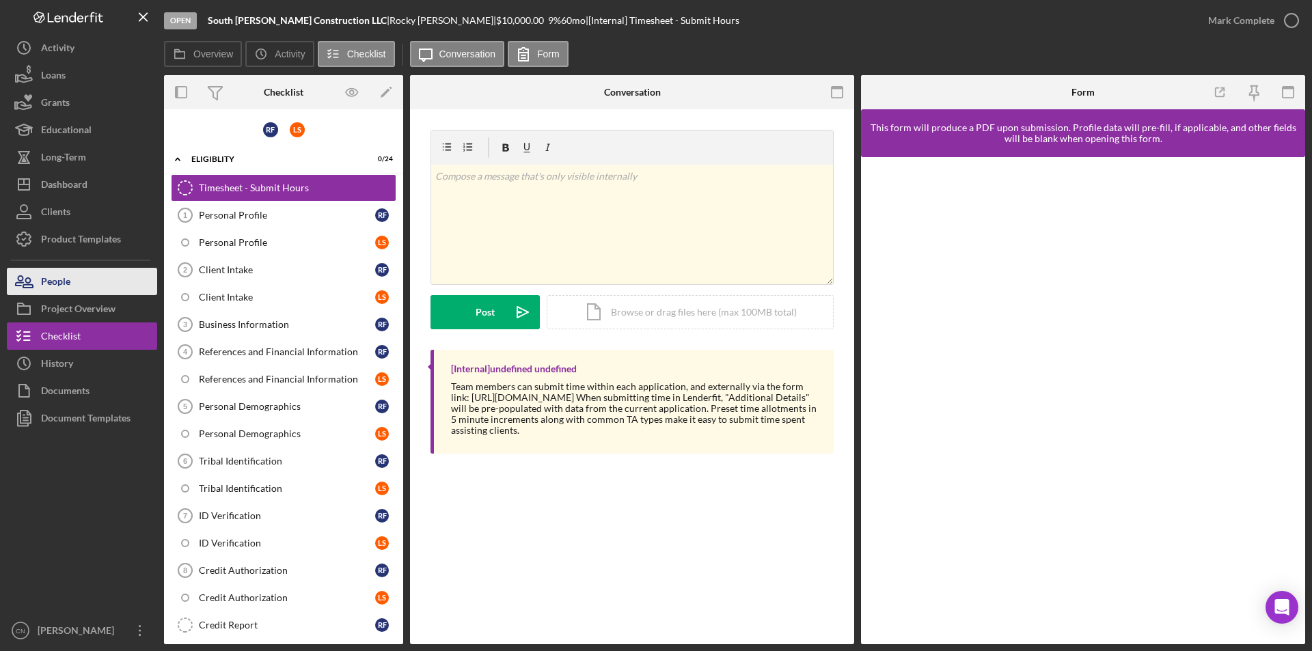
click at [83, 280] on button "People" at bounding box center [82, 281] width 150 height 27
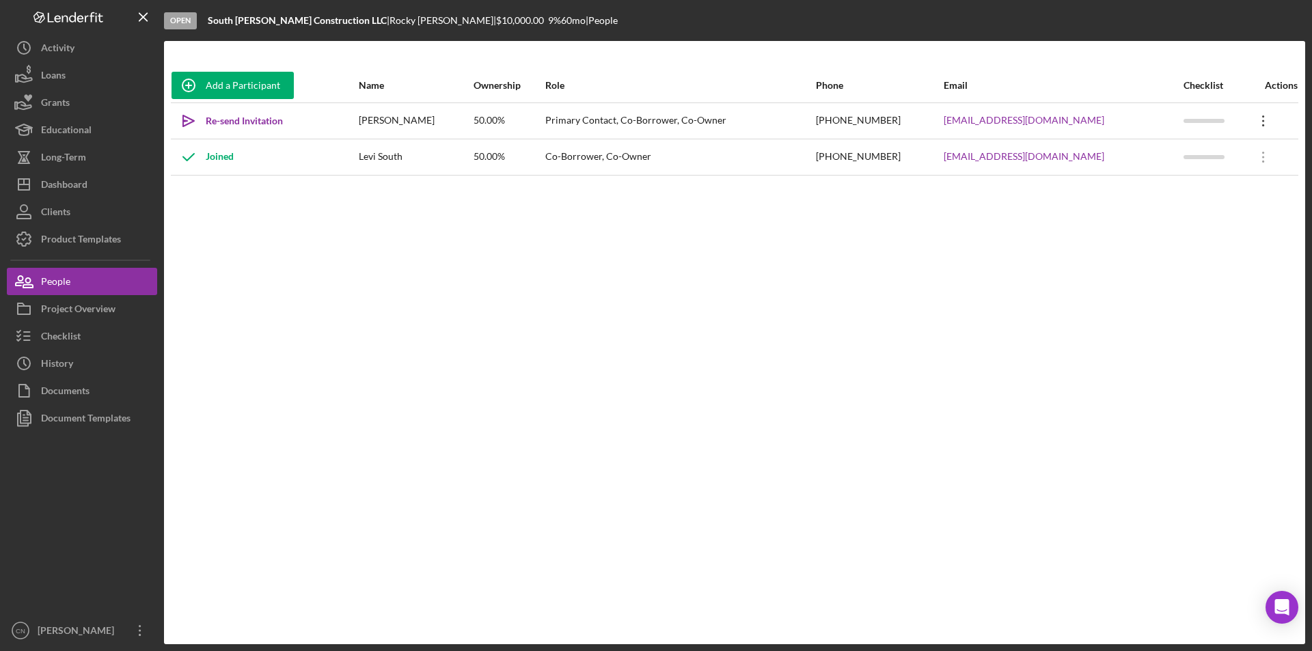
click at [1262, 121] on icon at bounding box center [1263, 121] width 2 height 11
click at [1159, 160] on div "Icon/Edit Edit" at bounding box center [1196, 157] width 150 height 28
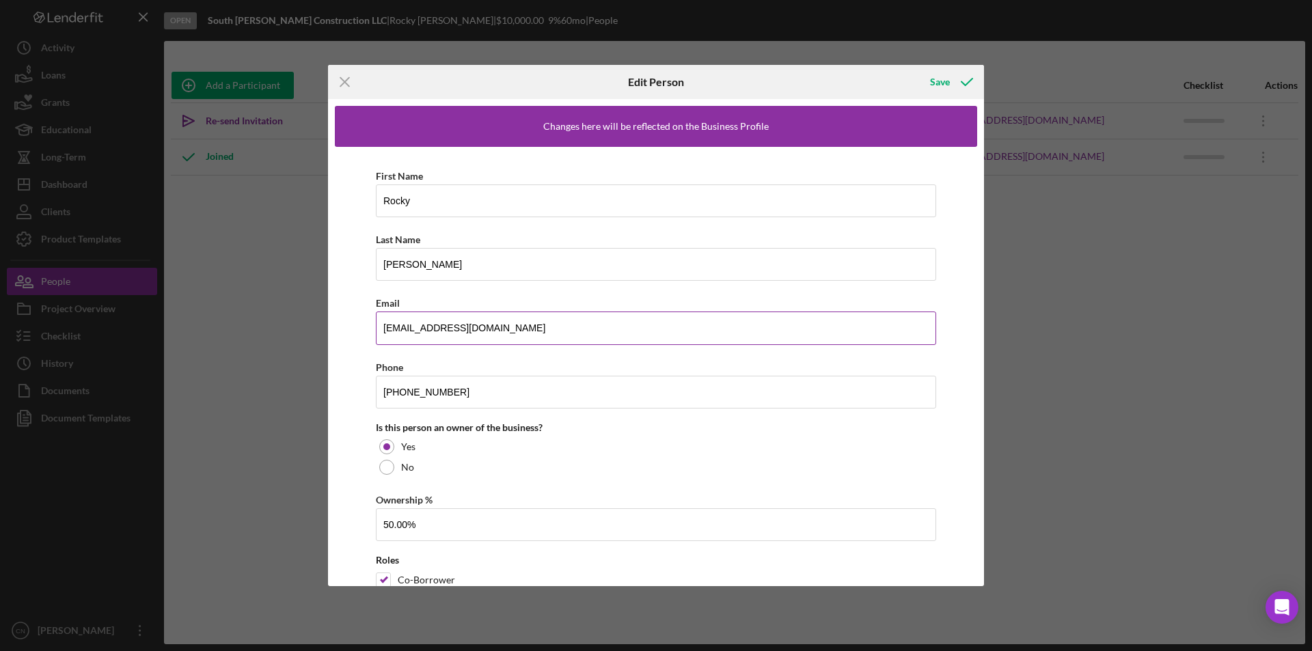
click at [409, 327] on input "[EMAIL_ADDRESS][DOMAIN_NAME]" at bounding box center [656, 328] width 560 height 33
click at [938, 75] on div "Save" at bounding box center [940, 81] width 20 height 27
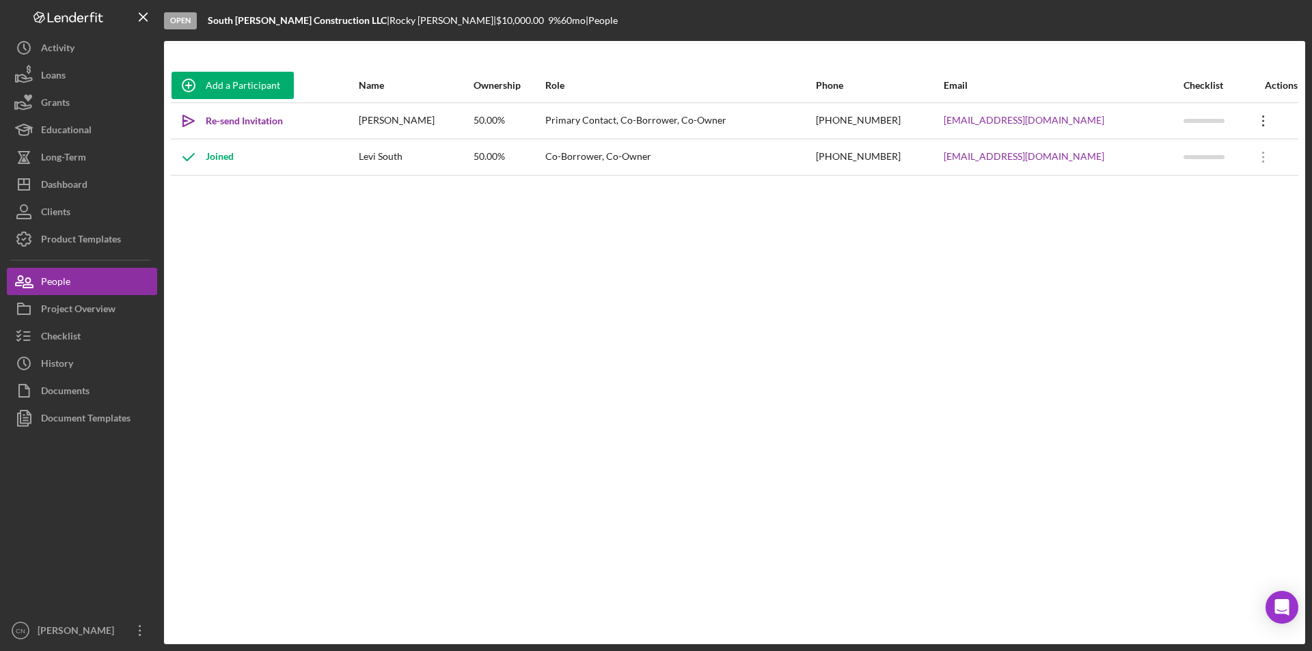
click at [1249, 121] on icon "Icon/Overflow" at bounding box center [1264, 121] width 34 height 34
click at [1133, 152] on icon "Icon/Edit" at bounding box center [1134, 156] width 27 height 27
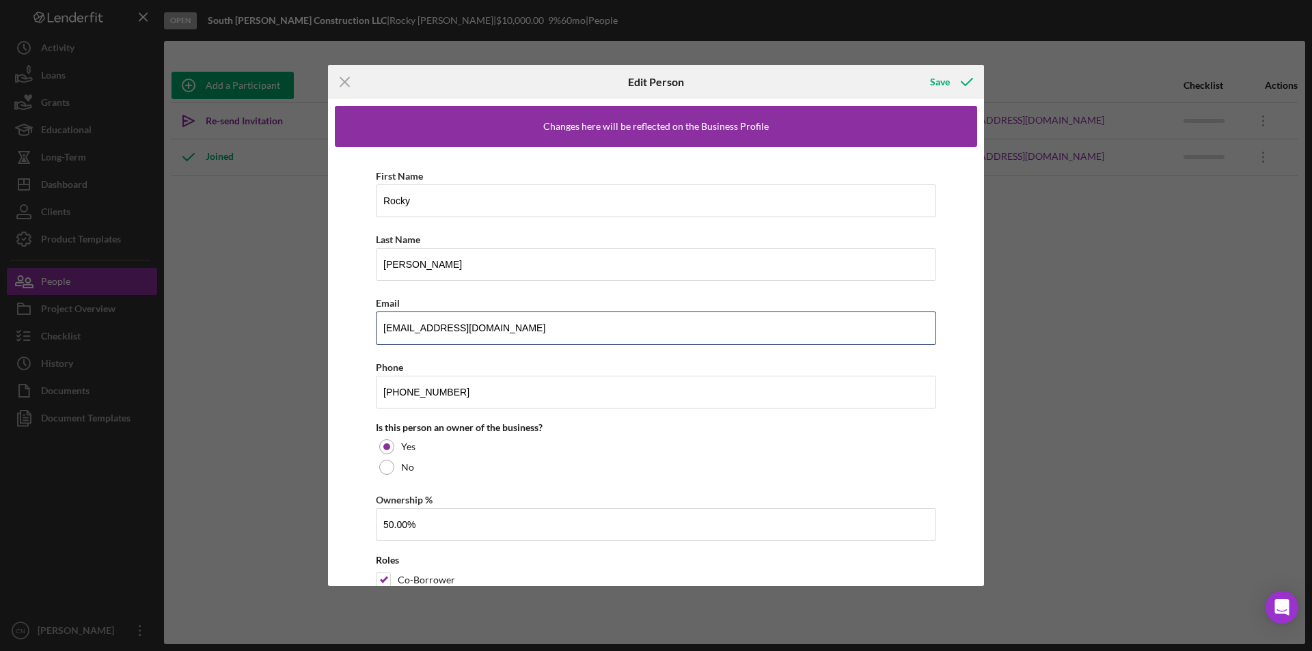
drag, startPoint x: 474, startPoint y: 333, endPoint x: 269, endPoint y: 334, distance: 205.1
click at [269, 334] on div "Icon/Menu Close Edit Person Save Changes here will be reflected on the Business…" at bounding box center [656, 325] width 1312 height 651
type input "[EMAIL_ADDRESS][DOMAIN_NAME]"
click at [930, 79] on button "Save" at bounding box center [951, 81] width 68 height 27
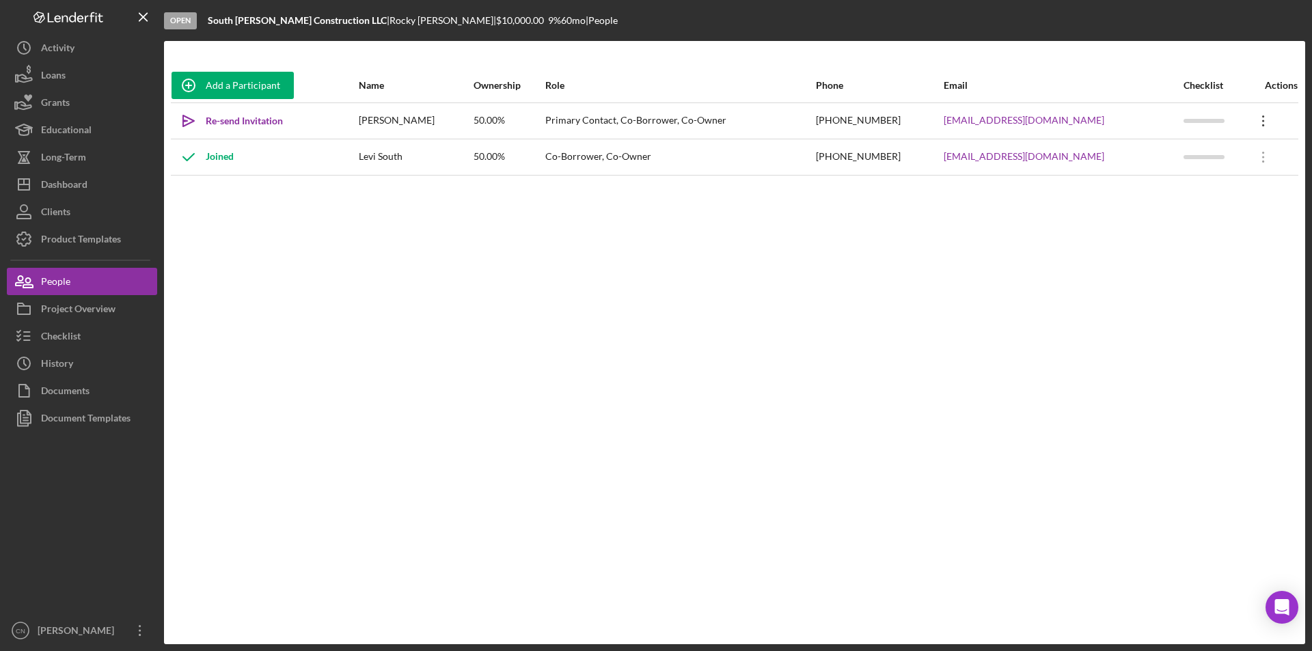
click at [1257, 122] on icon "Icon/Overflow" at bounding box center [1264, 121] width 34 height 34
click at [1197, 156] on div "Icon/Edit Edit" at bounding box center [1196, 157] width 150 height 28
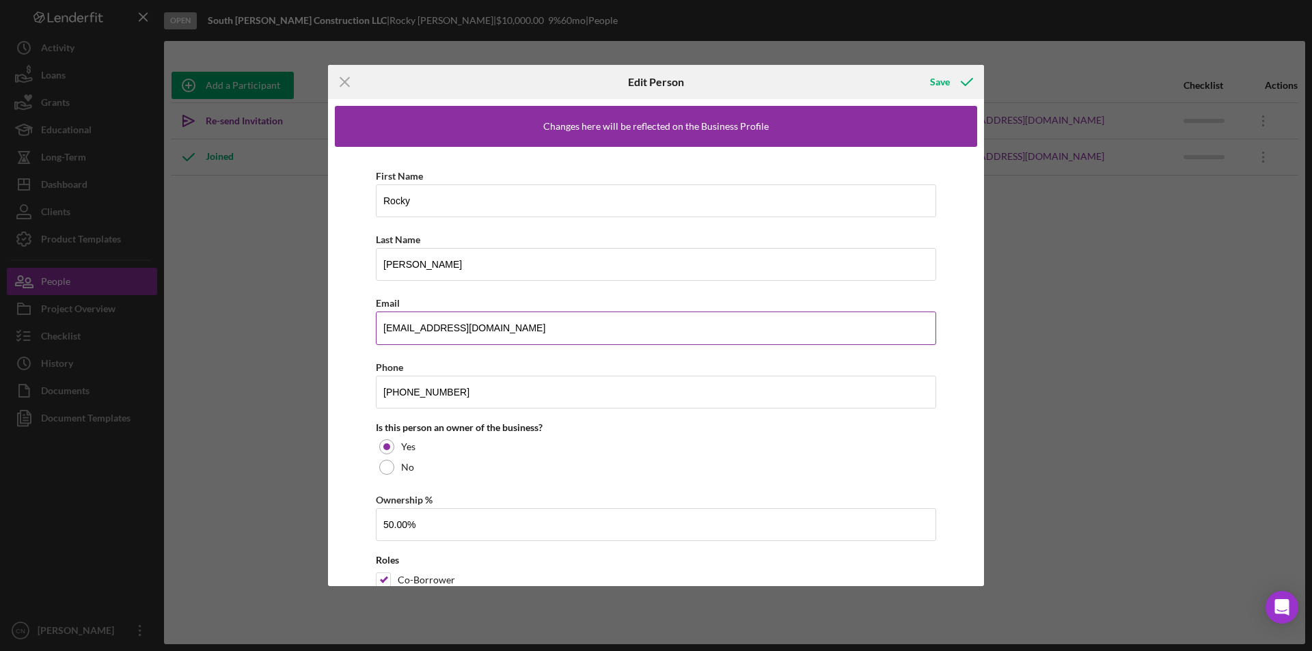
click at [409, 330] on input "[EMAIL_ADDRESS][DOMAIN_NAME]" at bounding box center [656, 328] width 560 height 33
click at [411, 329] on input "[EMAIL_ADDRESS][DOMAIN_NAME]" at bounding box center [656, 328] width 560 height 33
type input "[EMAIL_ADDRESS][DOMAIN_NAME]"
click at [940, 84] on div "Save" at bounding box center [940, 81] width 20 height 27
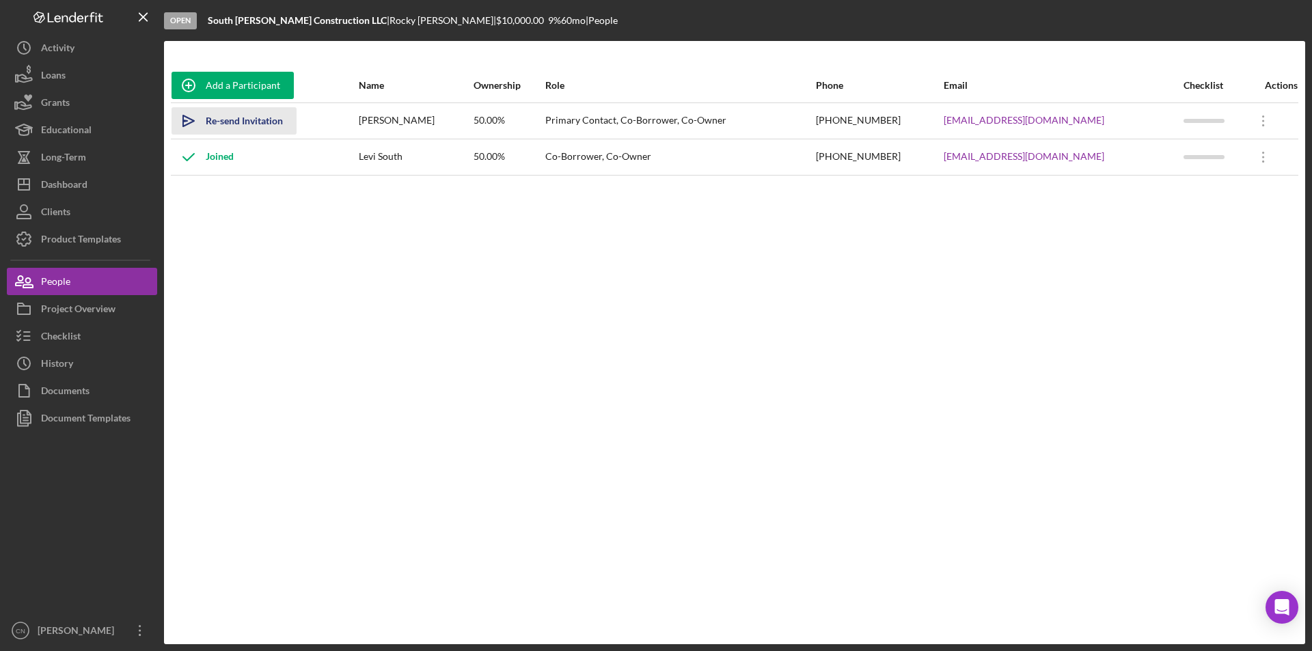
click at [234, 127] on div "Re-send Invitation" at bounding box center [244, 120] width 77 height 27
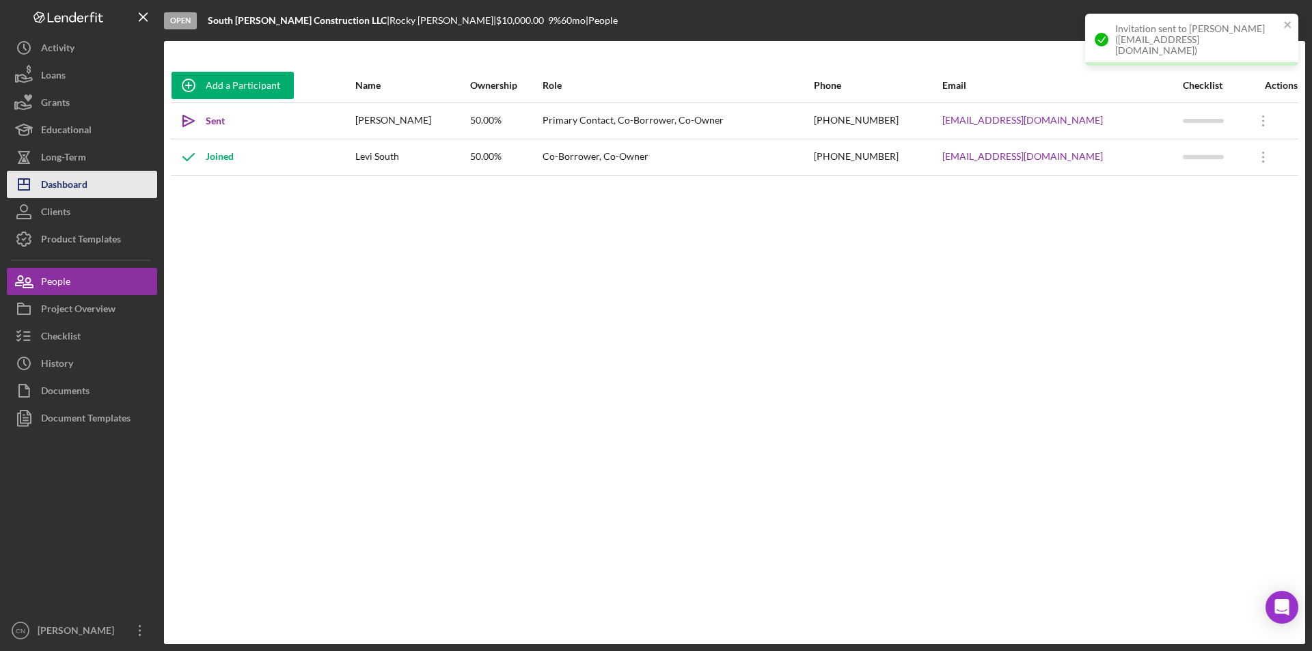
click at [70, 183] on div "Dashboard" at bounding box center [64, 186] width 46 height 31
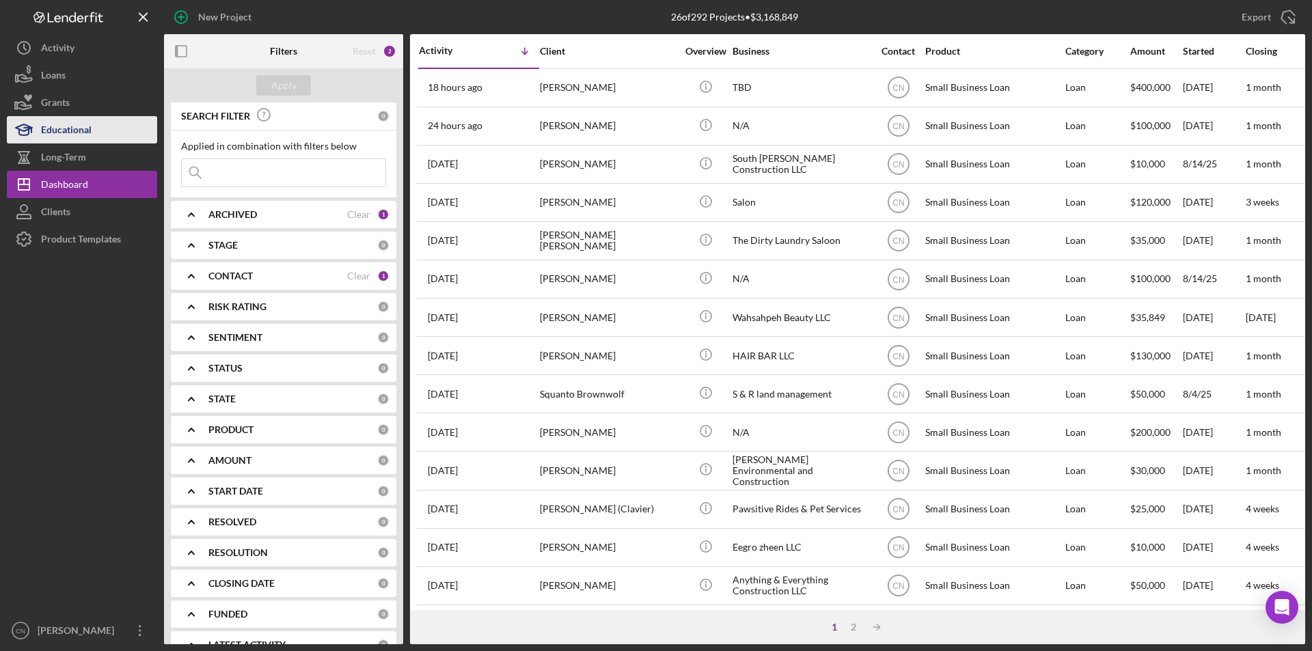
click at [52, 124] on div "Educational" at bounding box center [66, 131] width 51 height 31
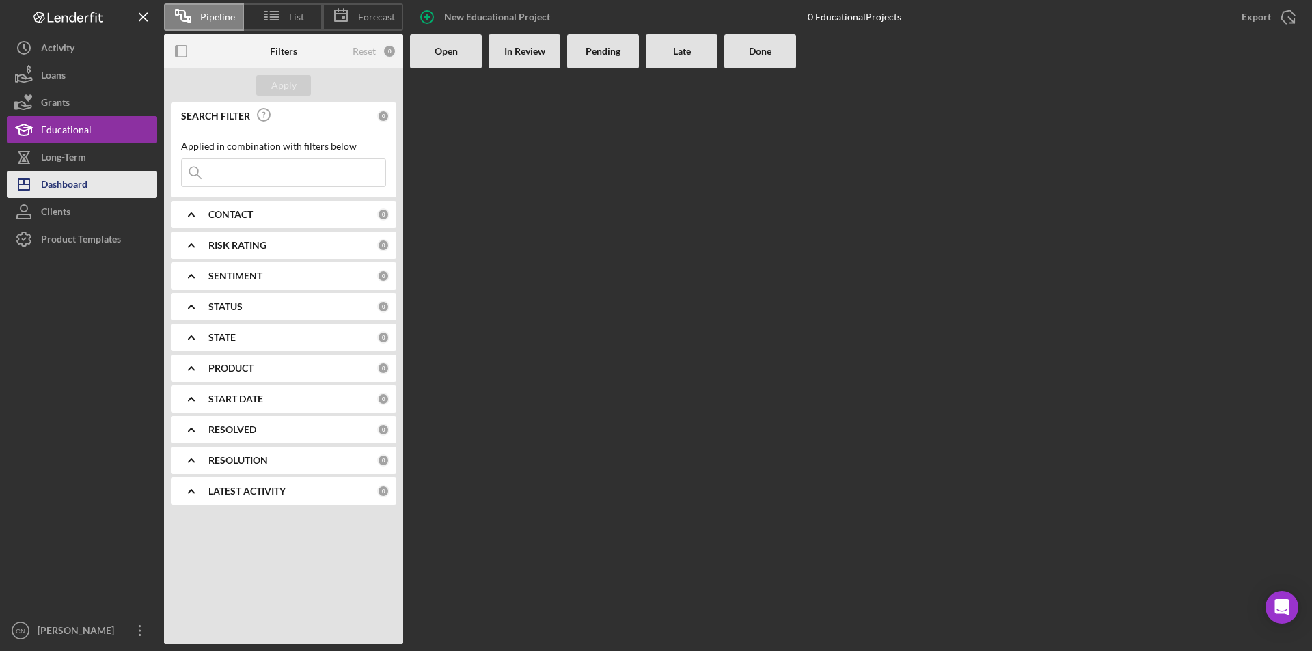
click at [69, 174] on div "Dashboard" at bounding box center [64, 186] width 46 height 31
